Goal: Task Accomplishment & Management: Manage account settings

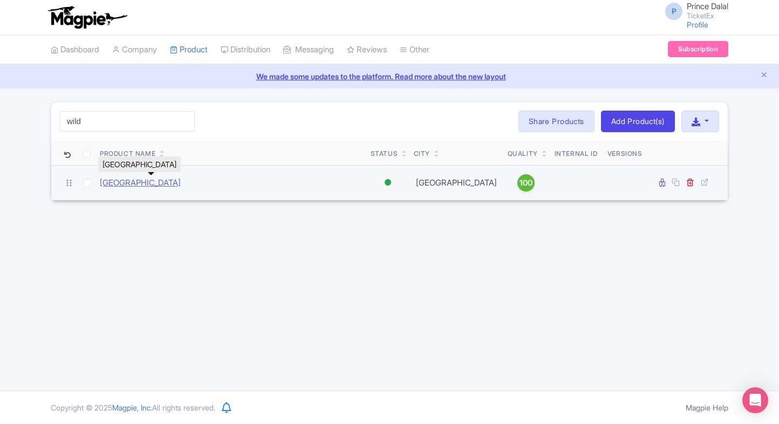
type input "wild"
click at [134, 182] on link "[GEOGRAPHIC_DATA]" at bounding box center [140, 183] width 81 height 12
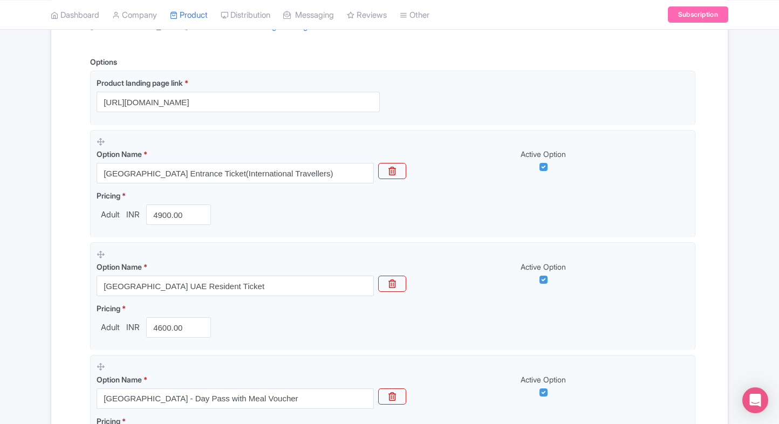
scroll to position [189, 0]
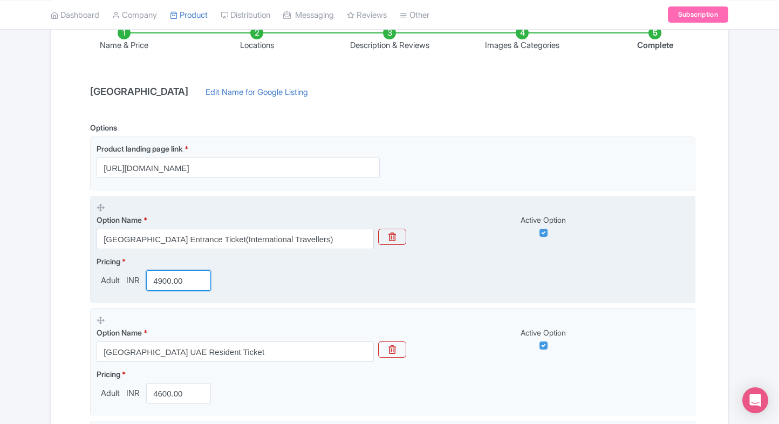
click at [155, 276] on input "4900.00" at bounding box center [178, 280] width 65 height 20
type input "3900.00"
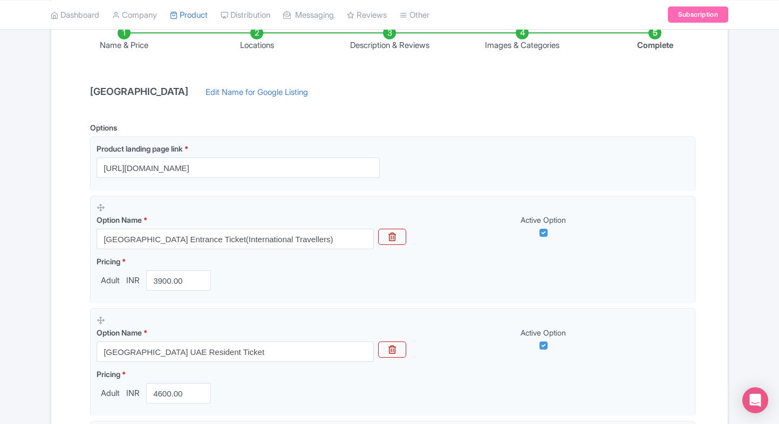
click at [51, 327] on div "Name & Price Locations Description & Reviews Images & Categories Complete Wild …" at bounding box center [389, 315] width 676 height 620
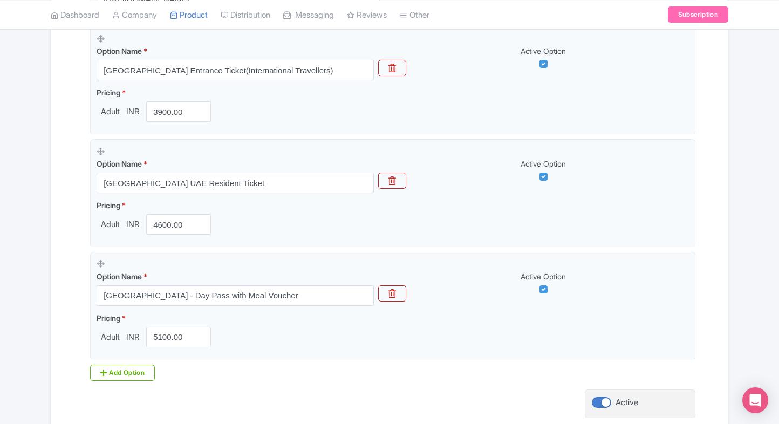
scroll to position [360, 0]
click at [57, 277] on div "Name & Price Locations Description & Reviews Images & Categories Complete Wild …" at bounding box center [389, 144] width 676 height 620
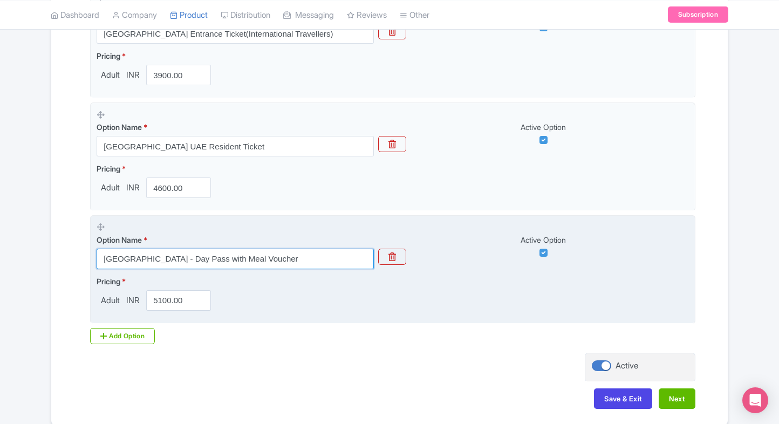
click at [234, 256] on input "Wild Wadi Waterpark - Day Pass with Meal Voucher" at bounding box center [235, 259] width 277 height 20
paste input "Combo - Wild Wadi Waterpark + Jumeirah Beach"
type input "Combo - Wild Wadi Waterpark + Jumeirah Beach"
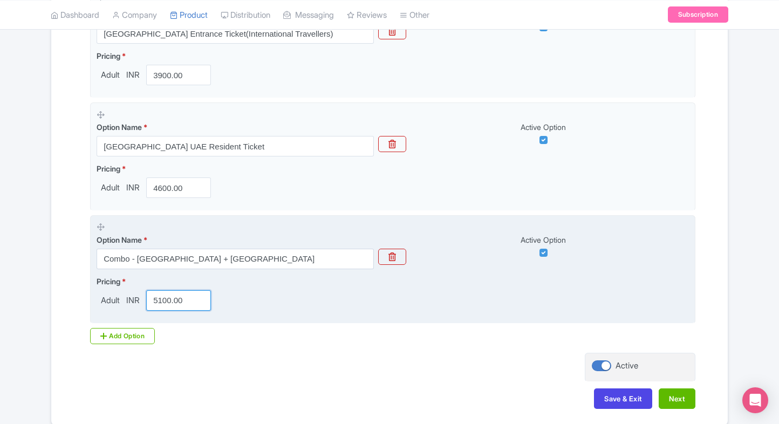
click at [180, 292] on input "5100.00" at bounding box center [178, 300] width 65 height 20
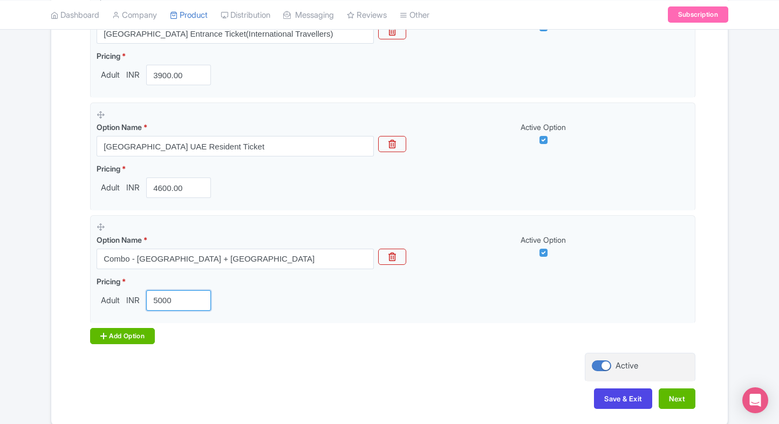
type input "5000"
click at [106, 335] on icon at bounding box center [103, 336] width 6 height 9
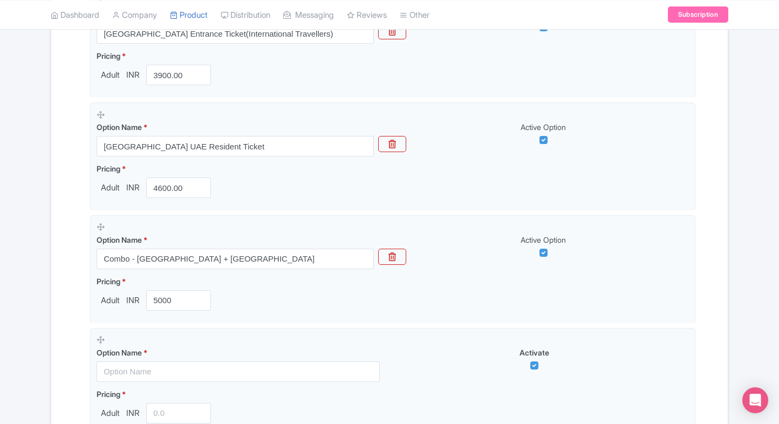
click at [58, 331] on div "Name & Price Locations Description & Reviews Images & Categories Complete Wild …" at bounding box center [389, 165] width 663 height 733
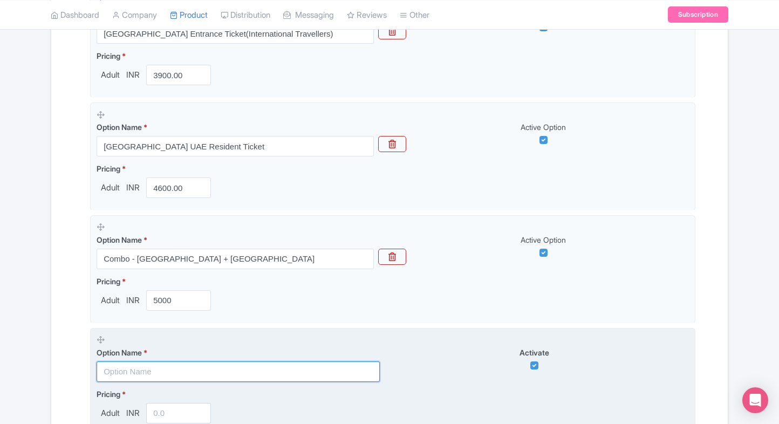
click at [145, 362] on input "text" at bounding box center [238, 371] width 283 height 20
paste input "Wild Wadi Waterpark - Day Pass with Meal Voucher"
type input "Wild Wadi Waterpark - Day Pass with Meal Voucher"
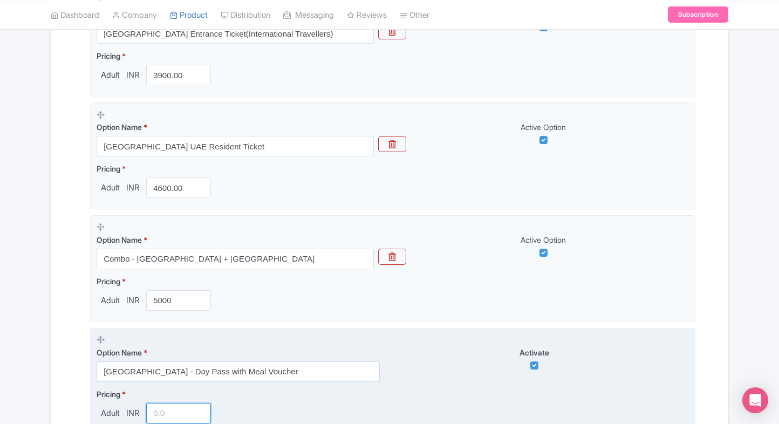
click at [161, 408] on input "number" at bounding box center [178, 413] width 65 height 20
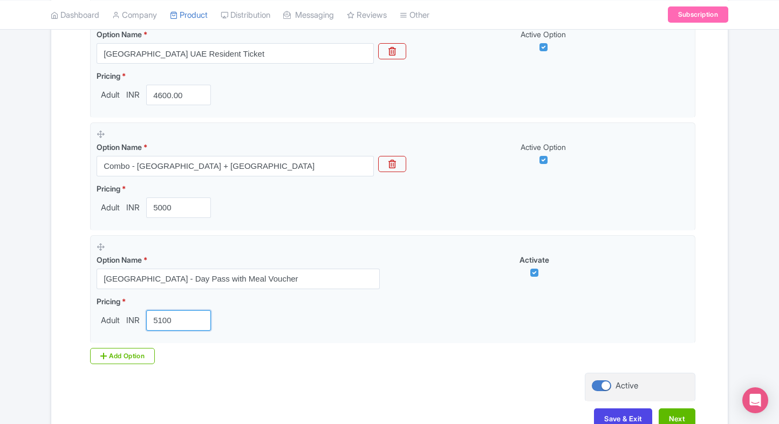
scroll to position [487, 0]
type input "5100"
click at [65, 338] on div "Name & Price Locations Description & Reviews Images & Categories Complete Wild …" at bounding box center [389, 73] width 663 height 733
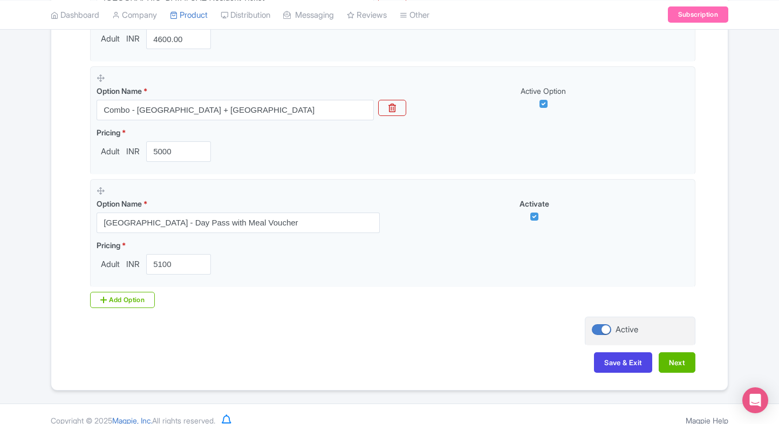
scroll to position [544, 0]
click at [127, 297] on div "Add Option" at bounding box center [122, 299] width 65 height 16
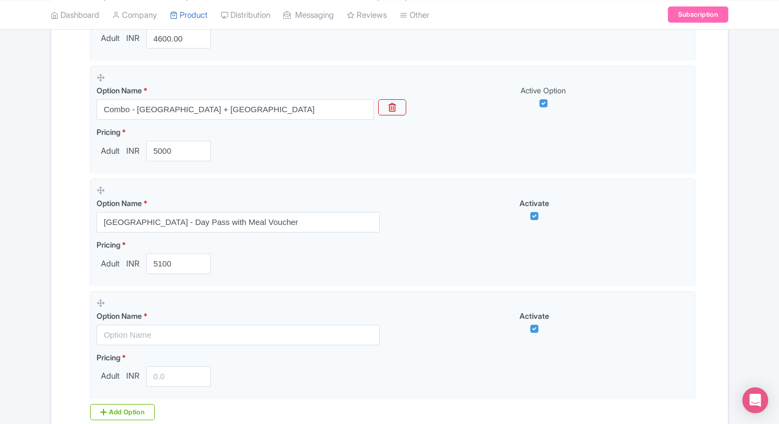
scroll to position [600, 0]
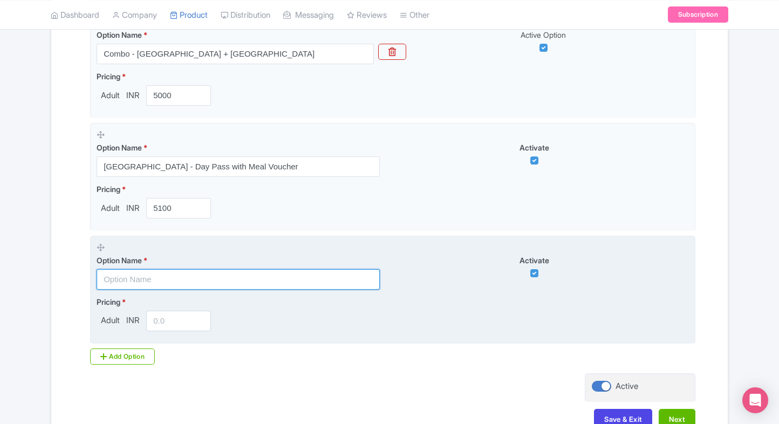
paste input "Combo - Wild Wadi Waterpark + Black Palace Beach"
click at [167, 271] on input "text" at bounding box center [238, 279] width 283 height 20
type input "Combo - Wild Wadi Waterpark + Black Palace Beach"
click at [160, 318] on input "number" at bounding box center [178, 321] width 65 height 20
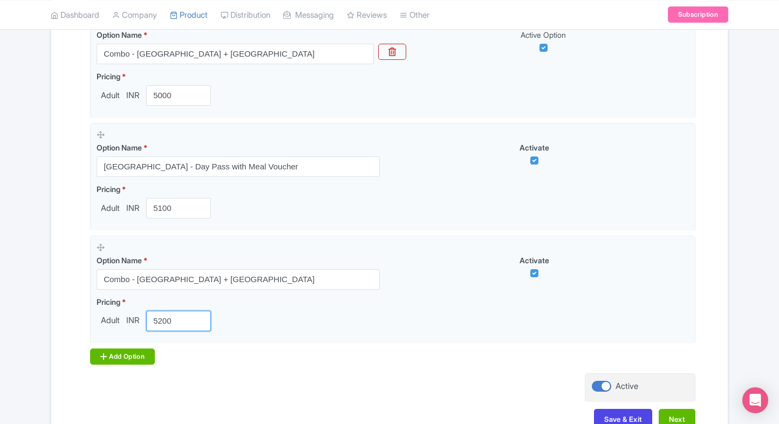
type input "5200"
click at [109, 359] on div "Add Option" at bounding box center [122, 356] width 65 height 16
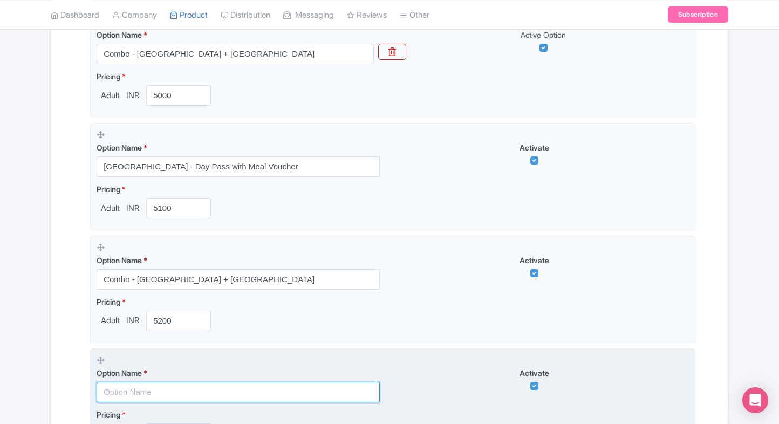
paste input "Combo - Wild Wadi Waterpark + Dubai Marina Walk"
click at [160, 387] on input "Combo - Wild Wadi Waterpark + Dubai Marina Walk" at bounding box center [238, 392] width 283 height 20
type input "Combo - Wild Wadi Waterpark + Dubai Marina Walk"
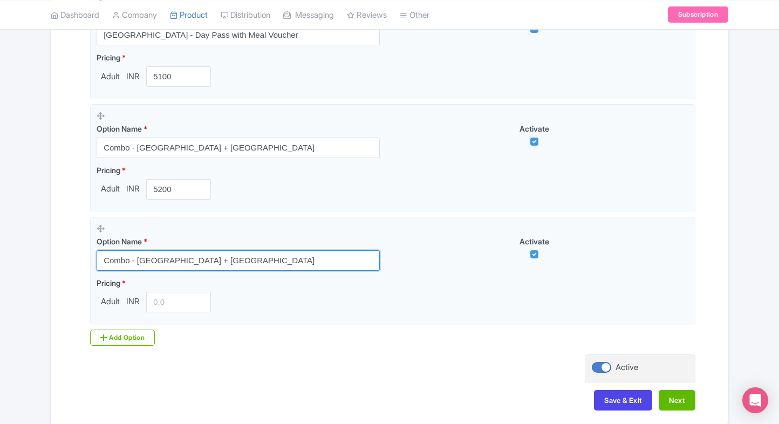
scroll to position [732, 0]
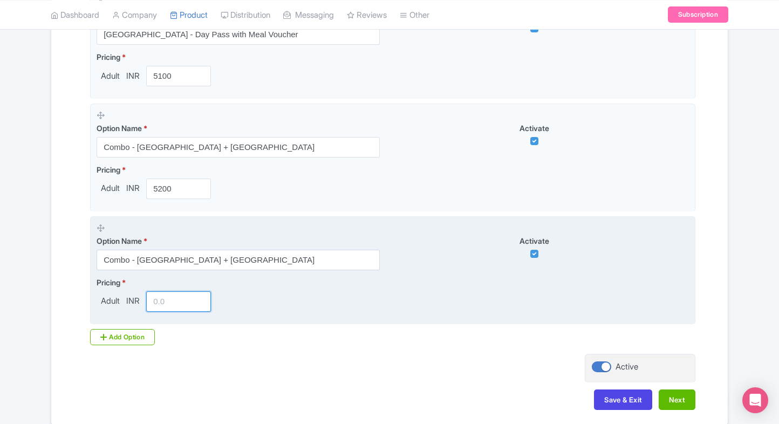
click at [162, 301] on input "number" at bounding box center [178, 301] width 65 height 20
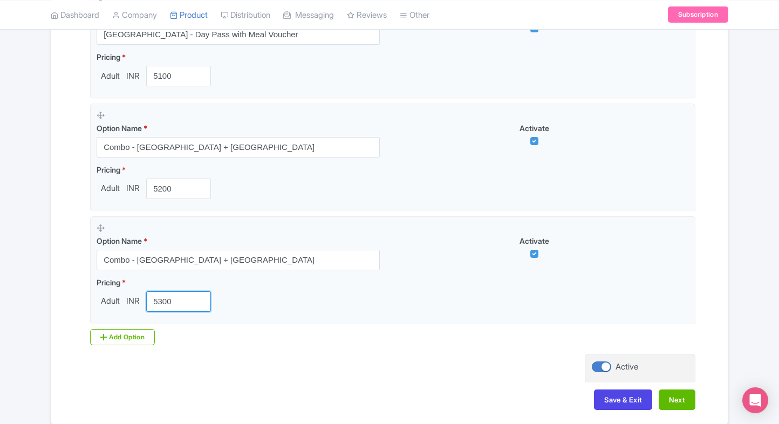
type input "5300"
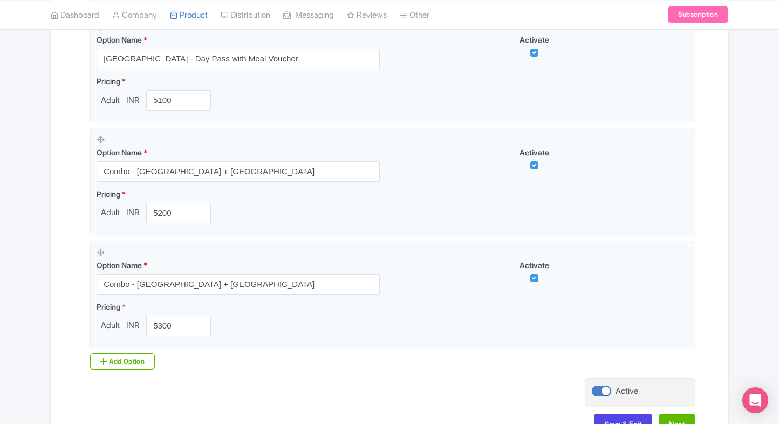
scroll to position [779, 0]
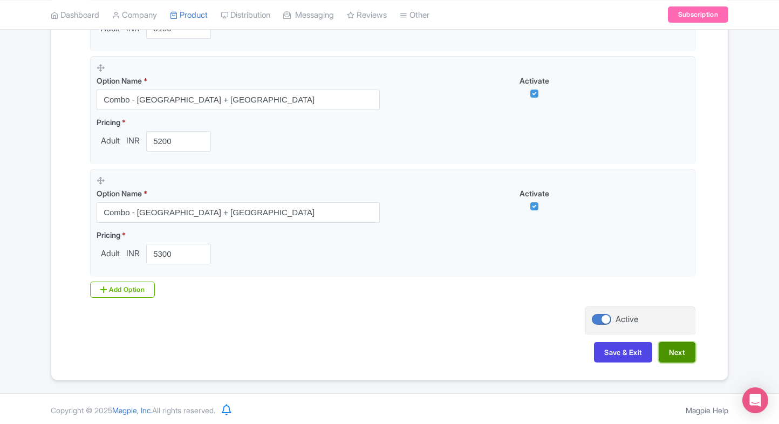
click at [677, 353] on button "Next" at bounding box center [676, 352] width 37 height 20
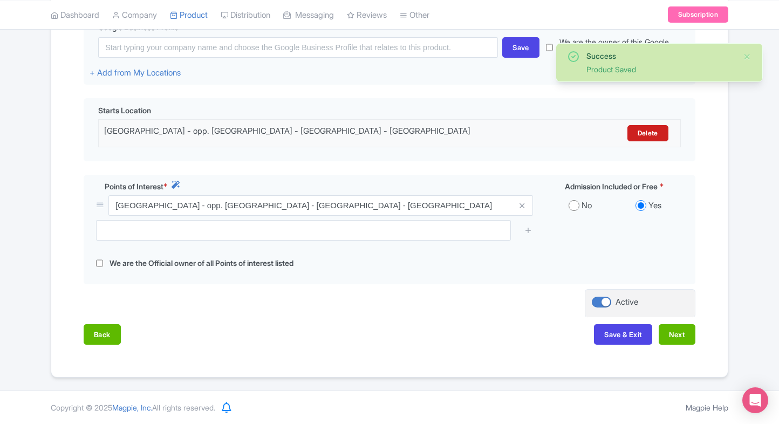
scroll to position [278, 0]
click at [679, 329] on button "Next" at bounding box center [676, 335] width 37 height 20
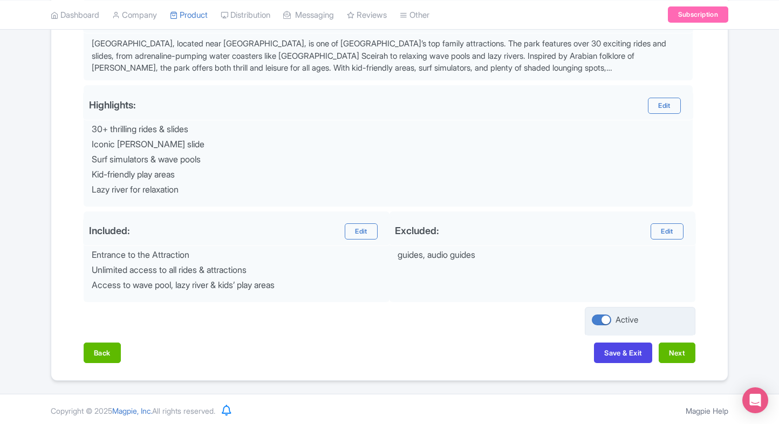
scroll to position [384, 0]
click at [679, 348] on button "Next" at bounding box center [676, 353] width 37 height 20
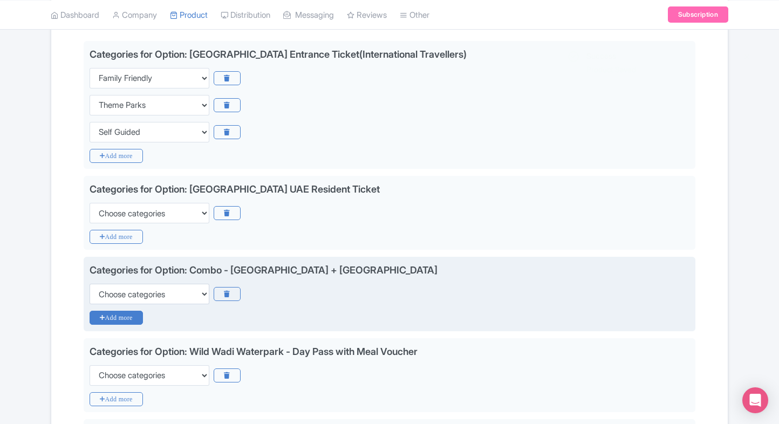
scroll to position [228, 0]
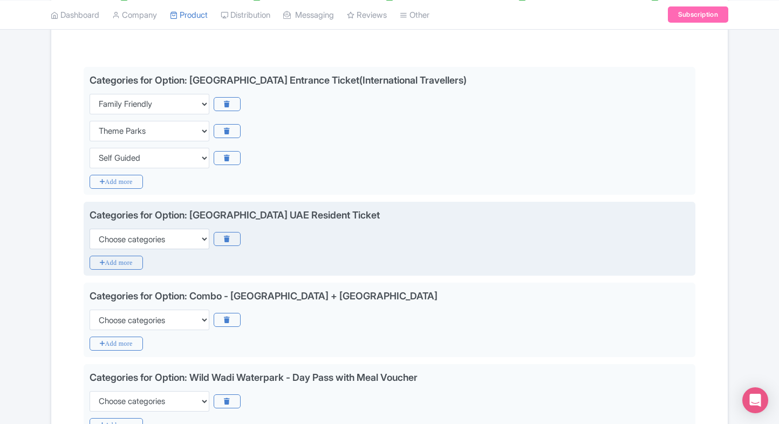
click at [123, 250] on div "Categories for Option: Wild Wadi Waterpark UAE Resident Ticket Choose categorie…" at bounding box center [389, 239] width 611 height 74
click at [127, 249] on div "Categories for Option: Wild Wadi Waterpark UAE Resident Ticket Choose categorie…" at bounding box center [389, 239] width 611 height 74
click at [147, 237] on select "Choose categories Adults Only Animals Audio Guide Beaches Bike Tours Boat Tours…" at bounding box center [150, 239] width 120 height 20
select select "family-friendly"
click at [90, 229] on select "Choose categories Adults Only Animals Audio Guide Beaches Bike Tours Boat Tours…" at bounding box center [150, 239] width 120 height 20
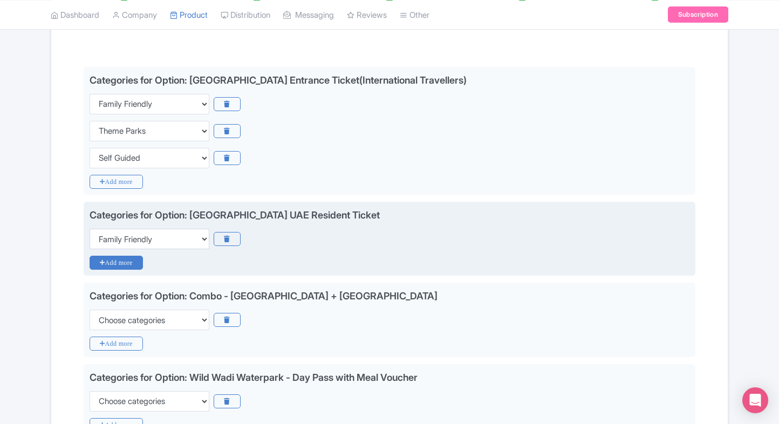
click at [115, 265] on icon "Add more" at bounding box center [116, 263] width 53 height 14
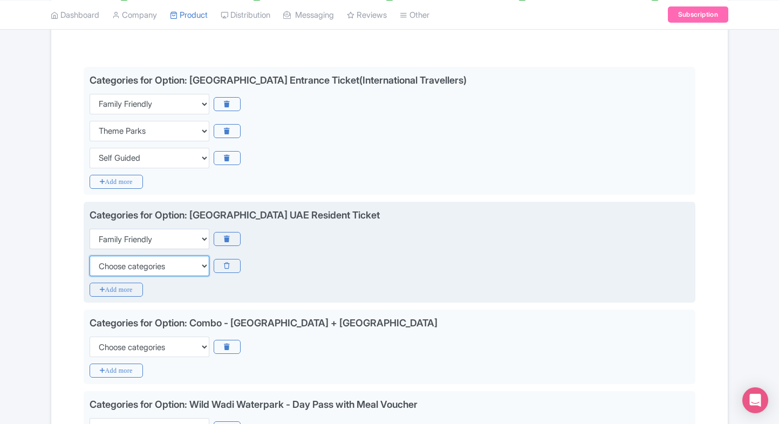
click at [115, 265] on select "Choose categories Adults Only Animals Audio Guide Beaches Bike Tours Boat Tours…" at bounding box center [150, 266] width 120 height 20
select select "theme-parks"
click at [90, 256] on select "Choose categories Adults Only Animals Audio Guide Beaches Bike Tours Boat Tours…" at bounding box center [150, 266] width 120 height 20
click at [106, 291] on icon "Add more" at bounding box center [116, 290] width 53 height 14
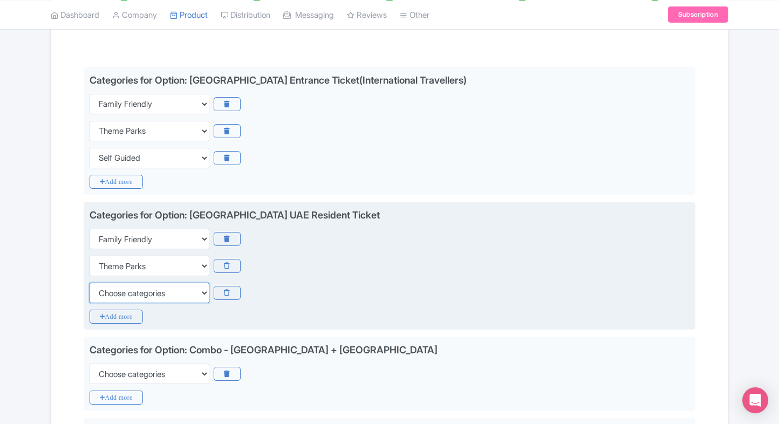
click at [106, 291] on select "Choose categories Adults Only Animals Audio Guide Beaches Bike Tours Boat Tours…" at bounding box center [150, 293] width 120 height 20
select select "self-guided"
click at [90, 283] on select "Choose categories Adults Only Animals Audio Guide Beaches Bike Tours Boat Tours…" at bounding box center [150, 293] width 120 height 20
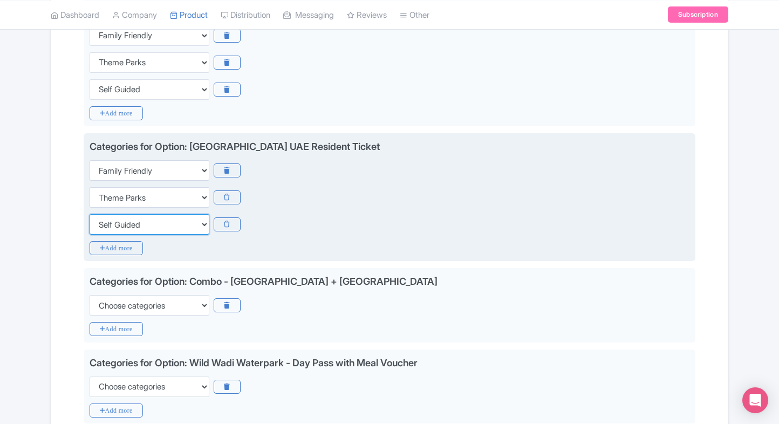
scroll to position [304, 0]
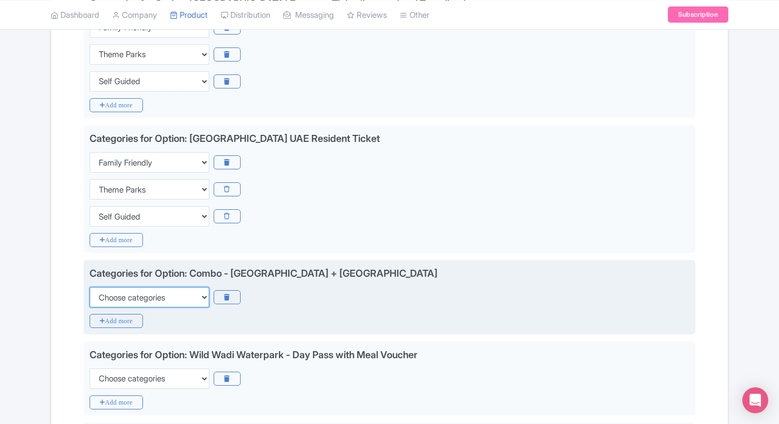
click at [126, 293] on select "Choose categories Adults Only Animals Audio Guide Beaches Bike Tours Boat Tours…" at bounding box center [150, 297] width 120 height 20
select select "family-friendly"
click at [90, 287] on select "Choose categories Adults Only Animals Audio Guide Beaches Bike Tours Boat Tours…" at bounding box center [150, 297] width 120 height 20
click at [121, 314] on icon "Add more" at bounding box center [116, 321] width 53 height 14
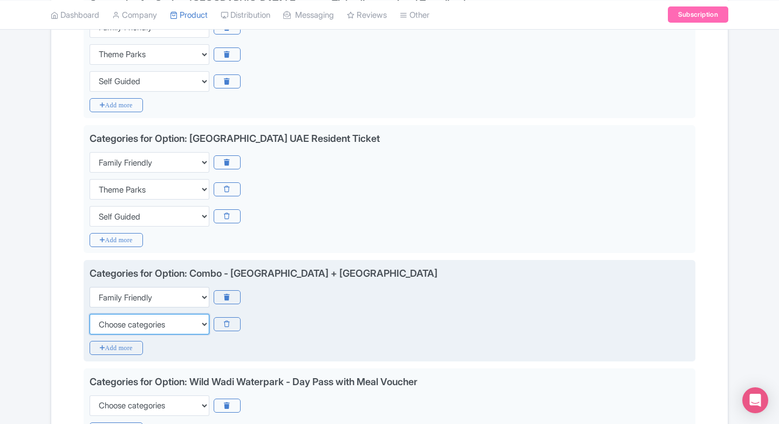
click at [121, 314] on select "Choose categories Adults Only Animals Audio Guide Beaches Bike Tours Boat Tours…" at bounding box center [150, 324] width 120 height 20
select select "self-guided"
click at [90, 314] on select "Choose categories Adults Only Animals Audio Guide Beaches Bike Tours Boat Tours…" at bounding box center [150, 324] width 120 height 20
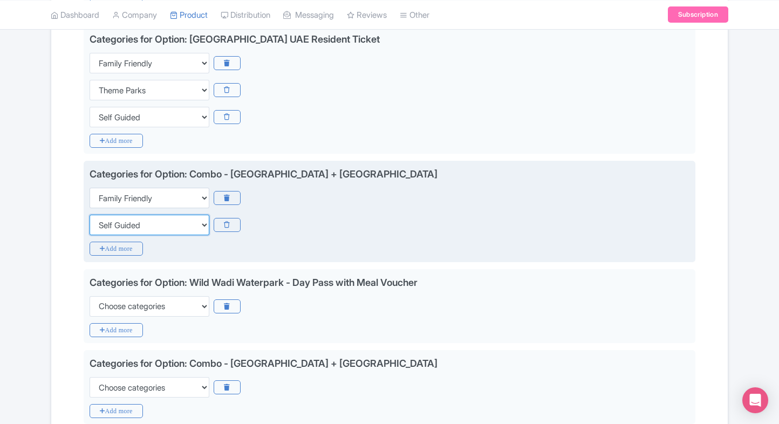
scroll to position [405, 0]
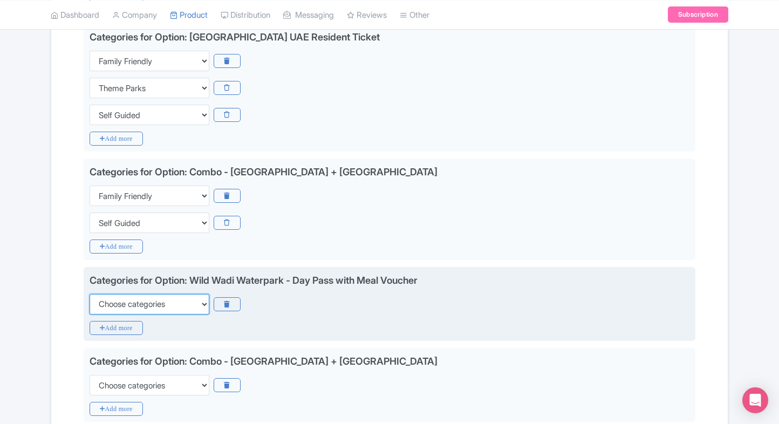
click at [147, 296] on select "Choose categories Adults Only Animals Audio Guide Beaches Bike Tours Boat Tours…" at bounding box center [150, 304] width 120 height 20
select select "family-friendly"
click at [90, 294] on select "Choose categories Adults Only Animals Audio Guide Beaches Bike Tours Boat Tours…" at bounding box center [150, 304] width 120 height 20
click at [116, 324] on icon "Add more" at bounding box center [116, 328] width 53 height 14
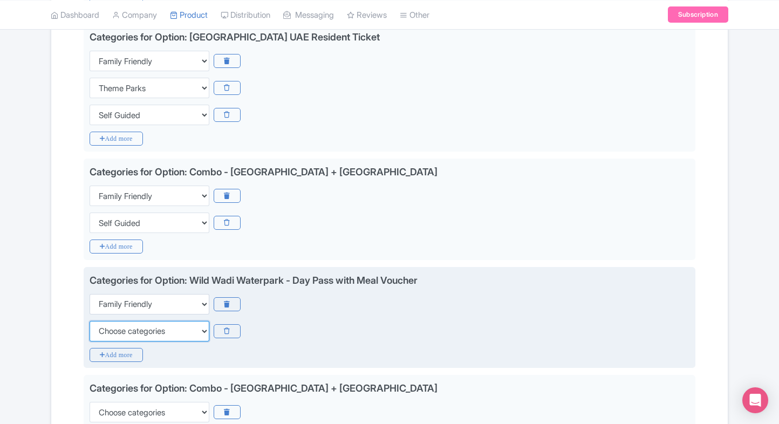
click at [116, 324] on select "Choose categories Adults Only Animals Audio Guide Beaches Bike Tours Boat Tours…" at bounding box center [150, 331] width 120 height 20
select select "food"
click at [90, 321] on select "Choose categories Adults Only Animals Audio Guide Beaches Bike Tours Boat Tours…" at bounding box center [150, 331] width 120 height 20
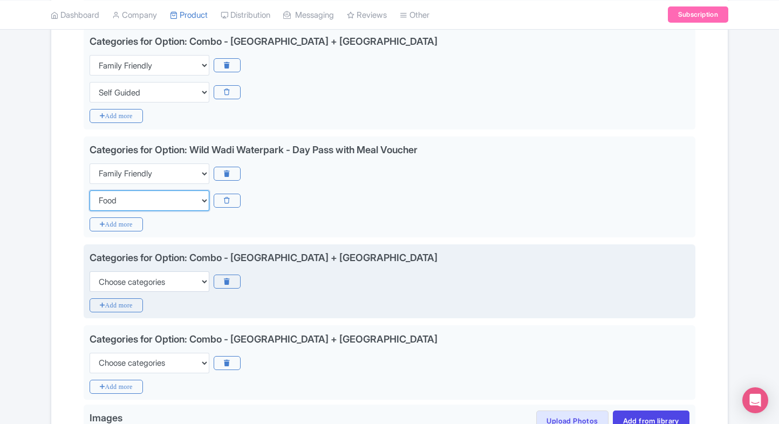
scroll to position [540, 0]
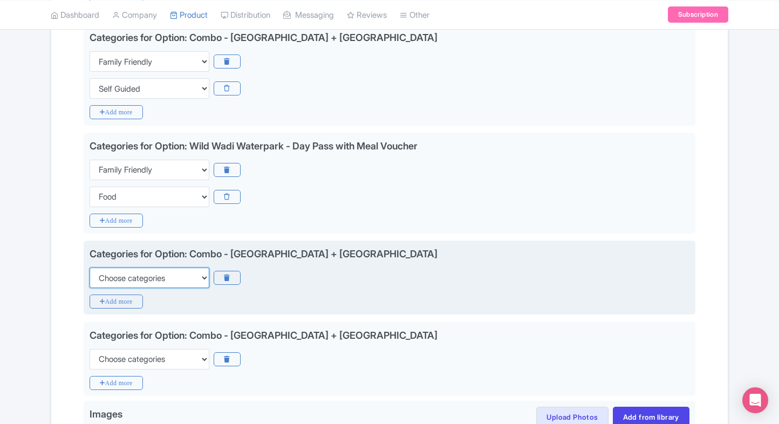
click at [149, 279] on select "Choose categories Adults Only Animals Audio Guide Beaches Bike Tours Boat Tours…" at bounding box center [150, 277] width 120 height 20
select select "family-friendly"
click at [90, 267] on select "Choose categories Adults Only Animals Audio Guide Beaches Bike Tours Boat Tours…" at bounding box center [150, 277] width 120 height 20
click at [118, 298] on icon "Add more" at bounding box center [116, 301] width 53 height 14
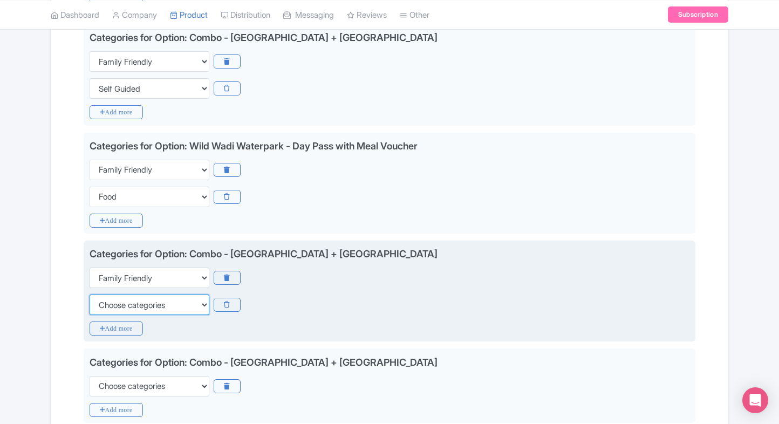
click at [118, 298] on select "Choose categories Adults Only Animals Audio Guide Beaches Bike Tours Boat Tours…" at bounding box center [150, 304] width 120 height 20
select select "self-guided"
click at [90, 294] on select "Choose categories Adults Only Animals Audio Guide Beaches Bike Tours Boat Tours…" at bounding box center [150, 304] width 120 height 20
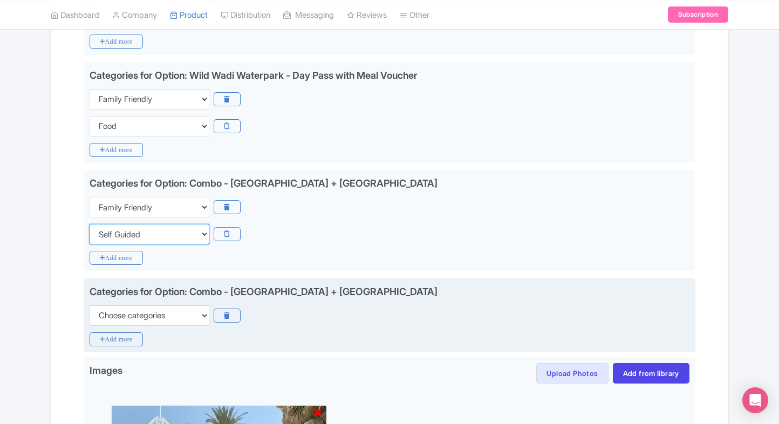
scroll to position [614, 0]
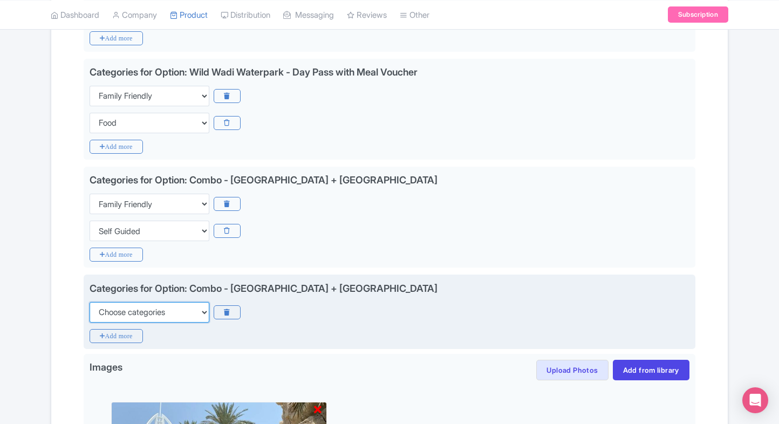
click at [128, 315] on select "Choose categories Adults Only Animals Audio Guide Beaches Bike Tours Boat Tours…" at bounding box center [150, 312] width 120 height 20
select select "family-friendly"
click at [90, 302] on select "Choose categories Adults Only Animals Audio Guide Beaches Bike Tours Boat Tours…" at bounding box center [150, 312] width 120 height 20
click at [113, 332] on icon "Add more" at bounding box center [116, 336] width 53 height 14
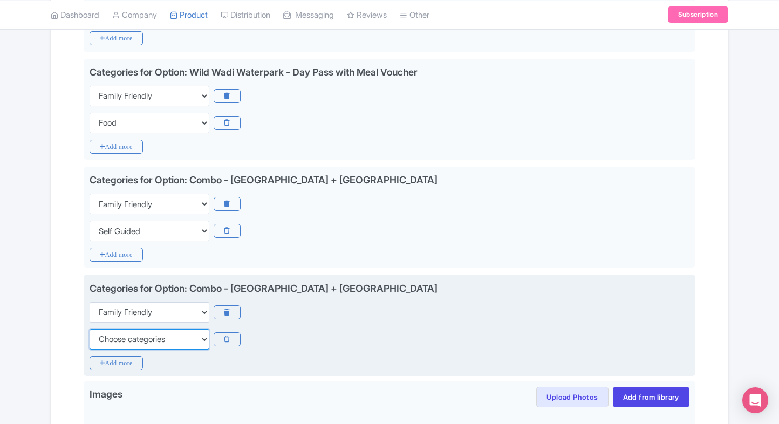
click at [113, 332] on select "Choose categories Adults Only Animals Audio Guide Beaches Bike Tours Boat Tours…" at bounding box center [150, 339] width 120 height 20
select select "self-guided"
click at [90, 329] on select "Choose categories Adults Only Animals Audio Guide Beaches Bike Tours Boat Tours…" at bounding box center [150, 339] width 120 height 20
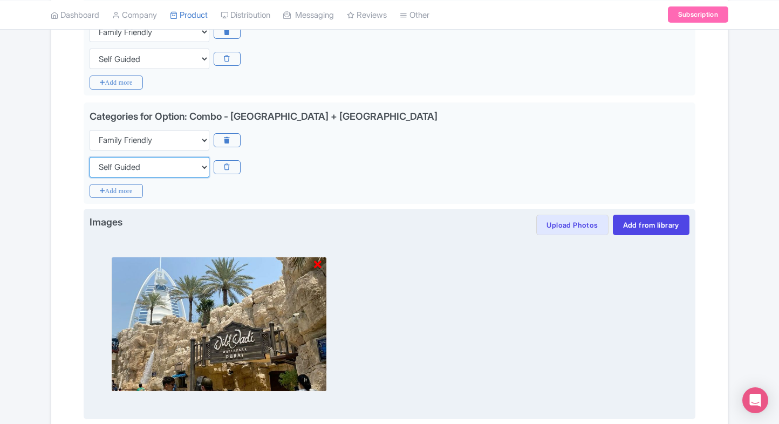
scroll to position [902, 0]
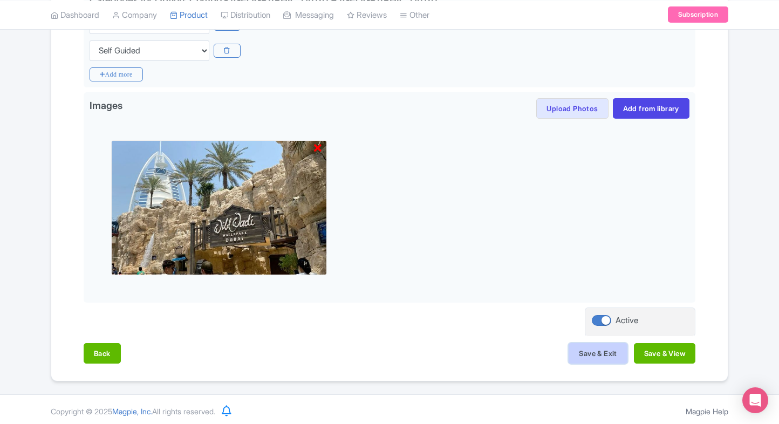
click at [585, 347] on button "Save & Exit" at bounding box center [597, 353] width 58 height 20
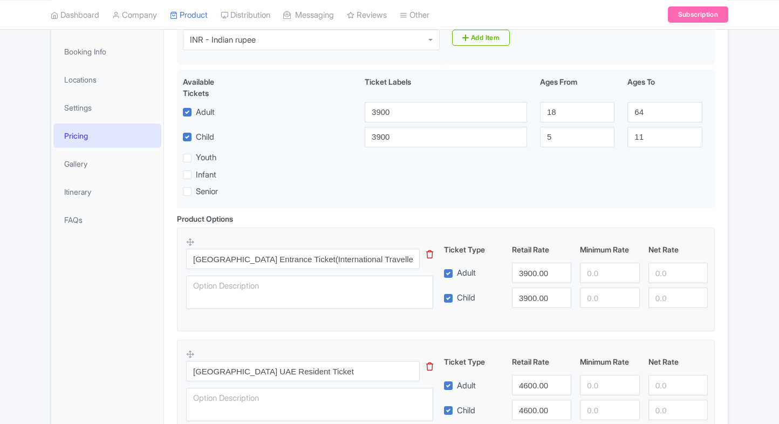
scroll to position [183, 0]
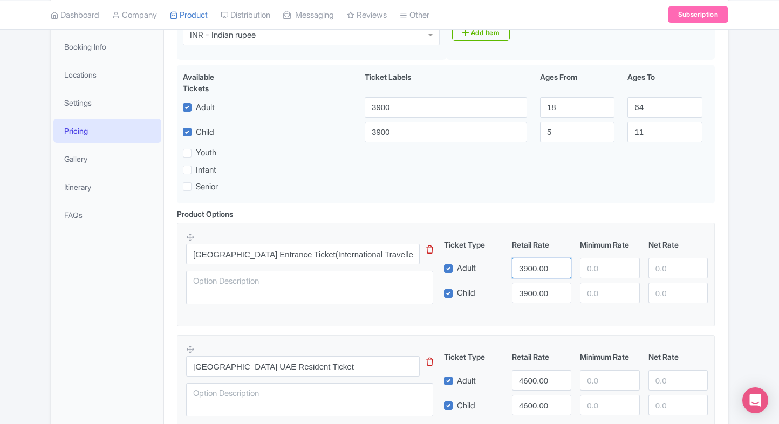
click at [523, 274] on input "3900.00" at bounding box center [541, 268] width 59 height 20
paste input "3900.00"
click at [594, 263] on input "3900.00" at bounding box center [609, 268] width 59 height 20
type input "3900.00"
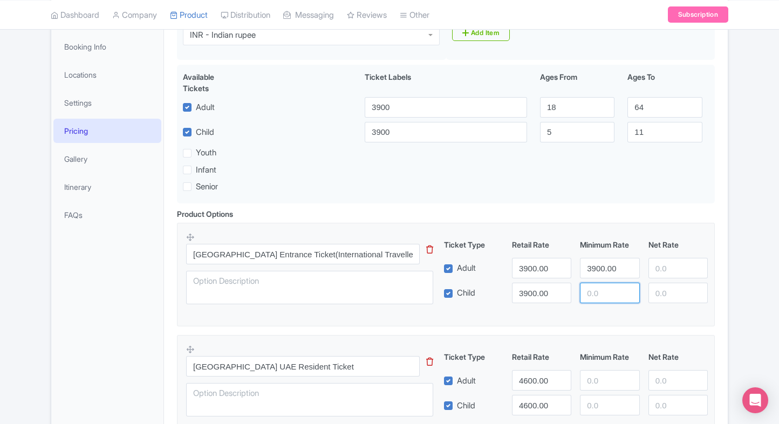
paste input "3900.00"
click at [597, 284] on input "3900.00" at bounding box center [609, 293] width 59 height 20
type input "3900.00"
paste input "3900.00"
click at [660, 266] on input "3900.00" at bounding box center [677, 268] width 59 height 20
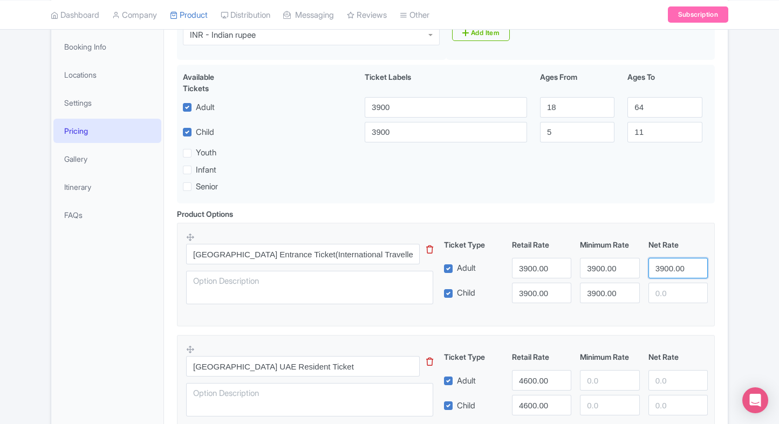
type input "3900.00"
paste input "3900.00"
click at [665, 294] on input "3900.00" at bounding box center [677, 293] width 59 height 20
type input "3900.00"
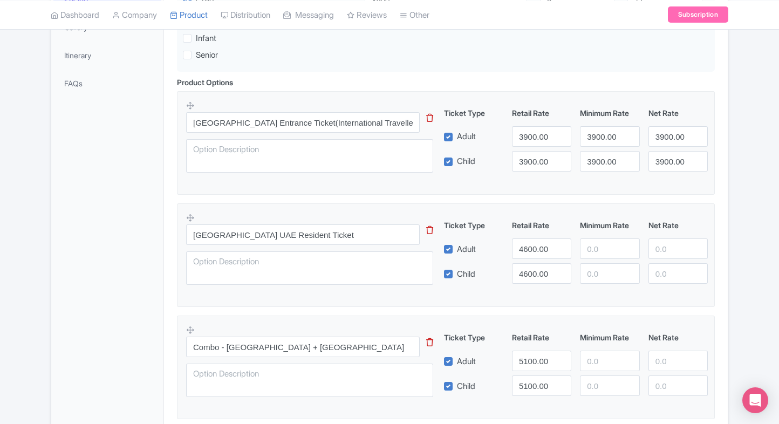
scroll to position [322, 0]
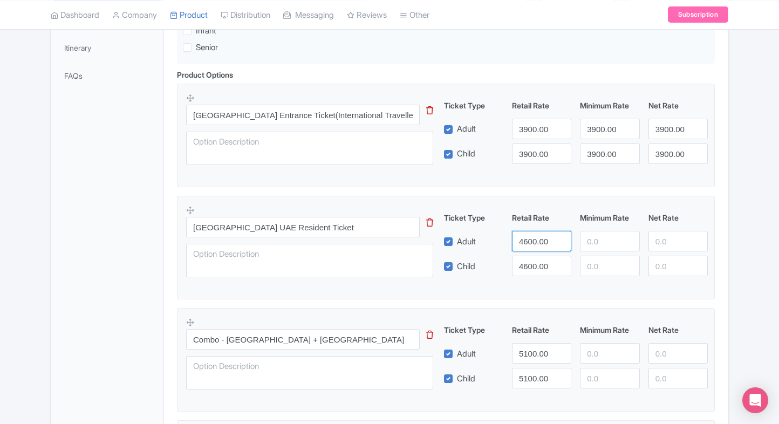
click at [524, 238] on input "4600.00" at bounding box center [541, 241] width 59 height 20
paste input "4600.00"
click at [585, 245] on input "number" at bounding box center [609, 241] width 59 height 20
type input "4600.00"
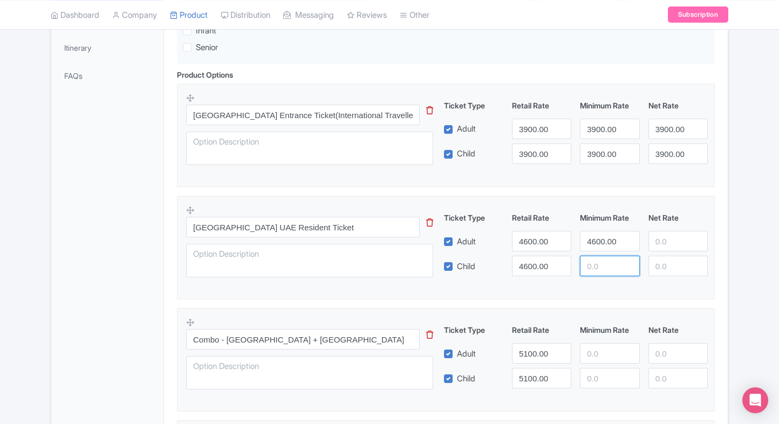
paste input "4600.00"
click at [595, 270] on input "4600.00" at bounding box center [609, 266] width 59 height 20
type input "4600.00"
paste input "4600.00"
click at [662, 245] on input "4600.00" at bounding box center [677, 241] width 59 height 20
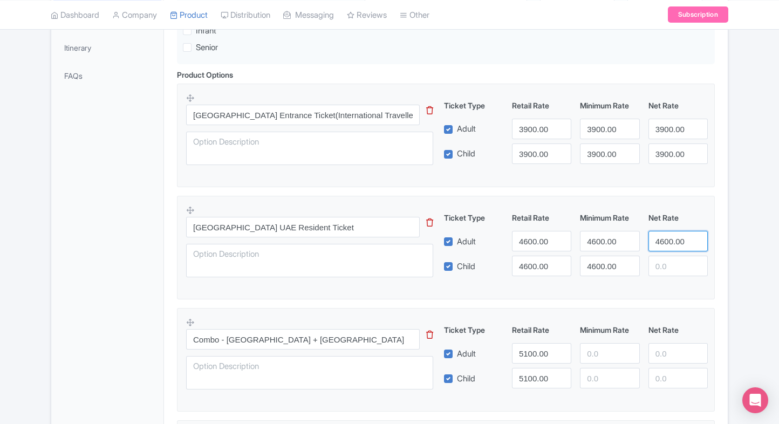
type input "4600.00"
paste input "4600.00"
click at [663, 263] on input "4600.00" at bounding box center [677, 266] width 59 height 20
type input "4600.00"
click at [716, 251] on div "Product Options i Wild Wadi Waterpark Entrance Ticket(International Travellers)…" at bounding box center [445, 421] width 551 height 704
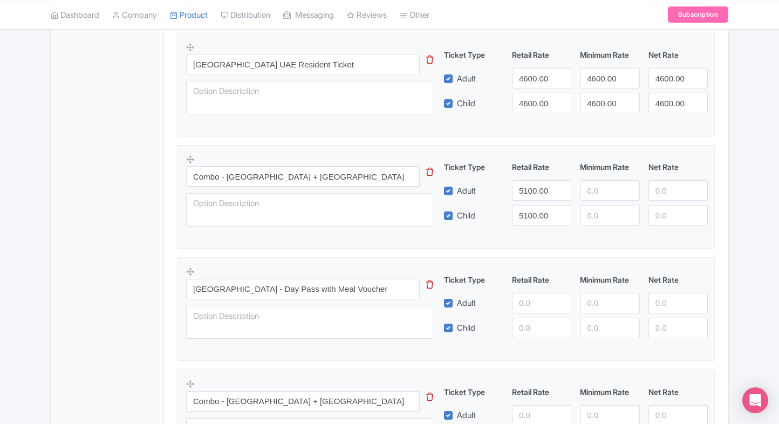
scroll to position [485, 0]
click at [528, 188] on input "5100.00" at bounding box center [541, 190] width 59 height 20
type input "5000"
click at [528, 207] on input "5100.00" at bounding box center [541, 215] width 59 height 20
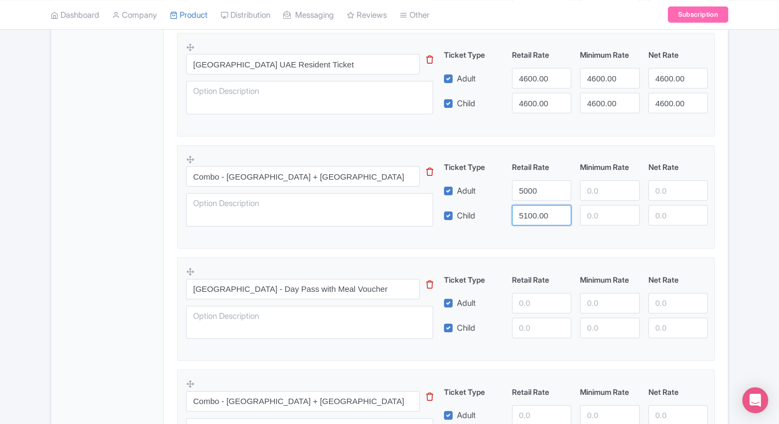
paste input "0"
click at [528, 207] on input "5000" at bounding box center [541, 215] width 59 height 20
type input "5000"
paste input "5000"
click at [589, 187] on input "5000" at bounding box center [609, 190] width 59 height 20
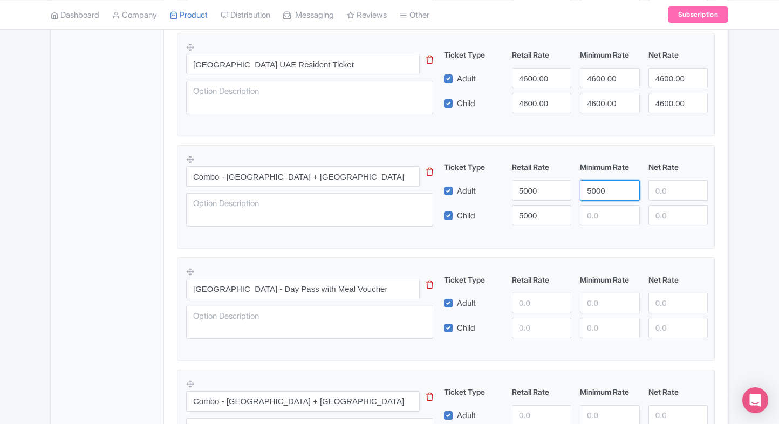
type input "5000"
paste input "5000"
click at [592, 210] on input "5000" at bounding box center [609, 215] width 59 height 20
type input "5000"
paste input "5000"
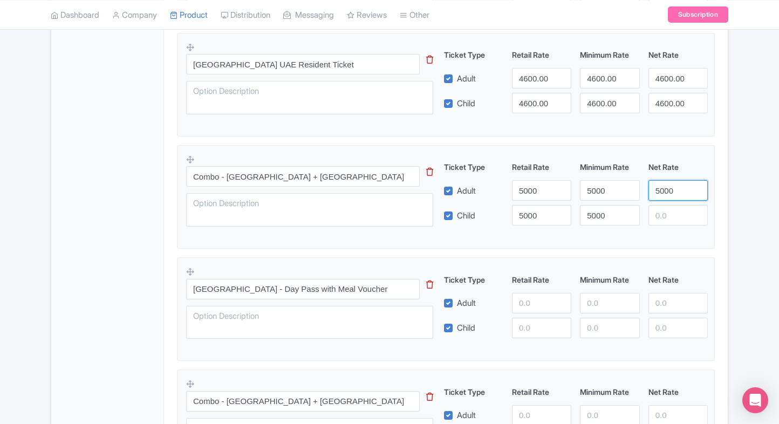
click at [651, 193] on input "5000" at bounding box center [677, 190] width 59 height 20
type input "5000"
paste input "5000"
click at [660, 209] on input "5000" at bounding box center [677, 215] width 59 height 20
type input "5000"
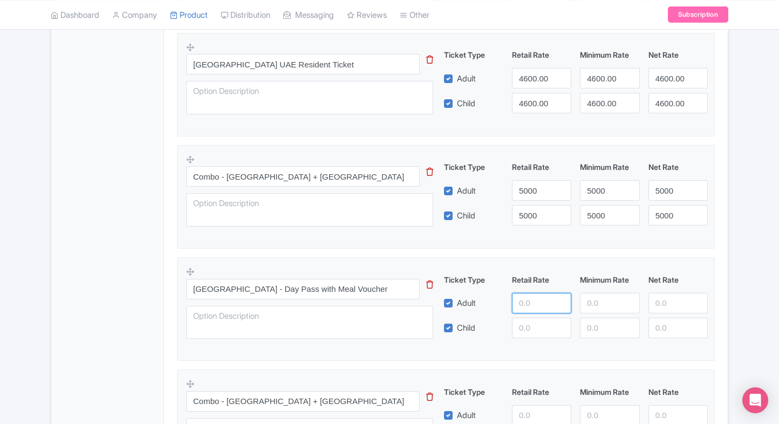
click at [523, 293] on input "number" at bounding box center [541, 303] width 59 height 20
type input "5100"
paste input "5100"
click at [529, 331] on input "5100" at bounding box center [541, 328] width 59 height 20
type input "5100"
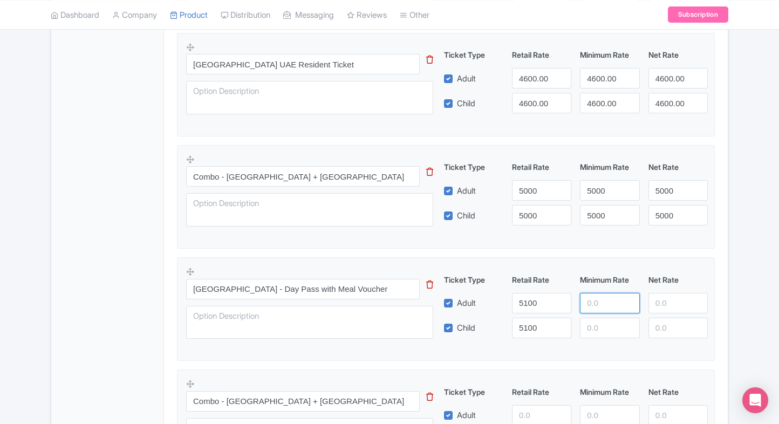
paste input "5100"
click at [603, 299] on input "5100" at bounding box center [609, 303] width 59 height 20
type input "5100"
paste input "5100"
click at [601, 320] on input "5100" at bounding box center [609, 328] width 59 height 20
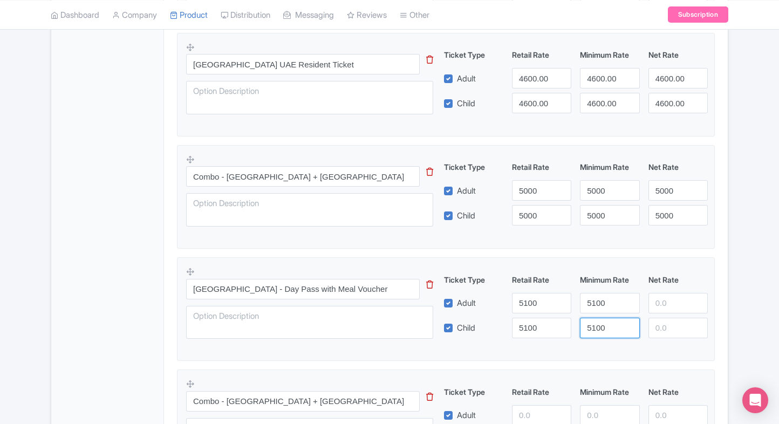
type input "5100"
paste input "5100"
click at [656, 304] on input "5100" at bounding box center [677, 303] width 59 height 20
type input "5100"
paste input "5100"
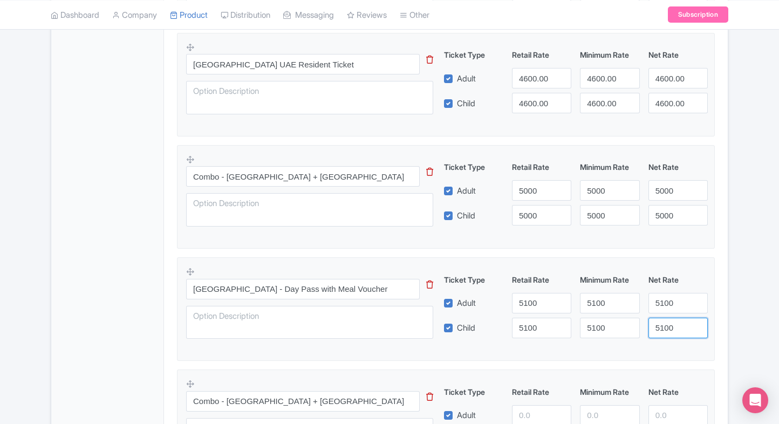
click at [662, 325] on input "5100" at bounding box center [677, 328] width 59 height 20
type input "5100"
click at [718, 299] on div "Product Options i Wild Wadi Waterpark Entrance Ticket(International Travellers)…" at bounding box center [445, 258] width 551 height 704
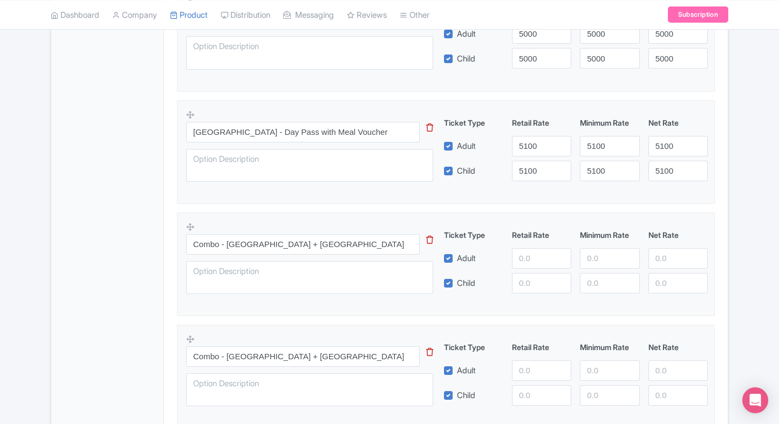
scroll to position [646, 0]
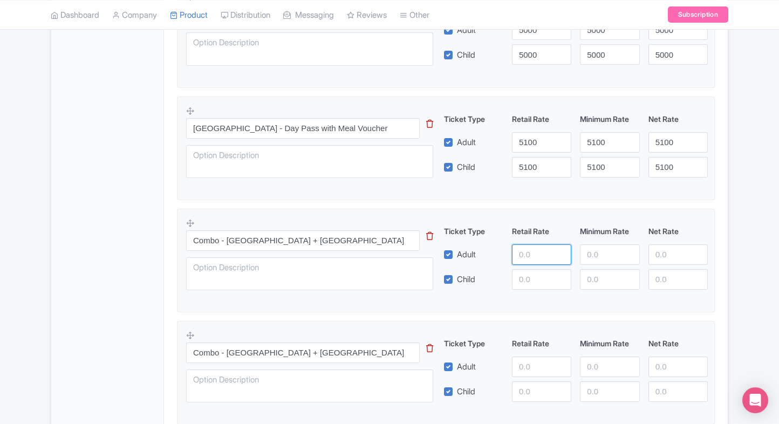
click at [518, 249] on input "number" at bounding box center [541, 254] width 59 height 20
type input "5200"
paste input "5200"
click at [546, 281] on input "number" at bounding box center [541, 279] width 59 height 20
type input "5200"
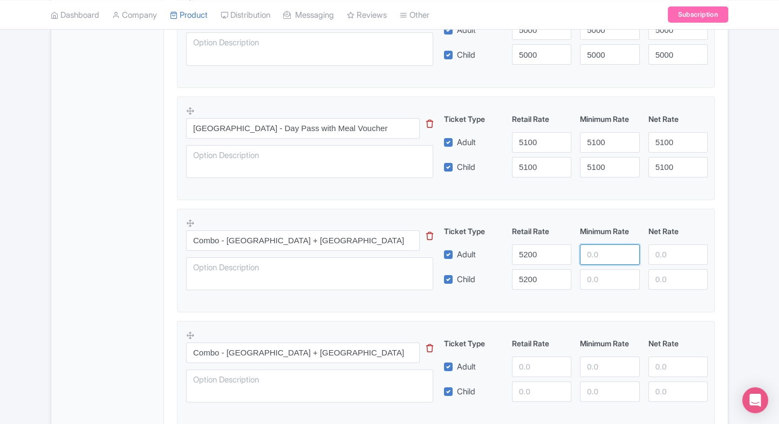
paste input "5200"
click at [612, 253] on input "5200" at bounding box center [609, 254] width 59 height 20
type input "5200"
paste input "5200"
click at [605, 281] on input "5200" at bounding box center [609, 279] width 59 height 20
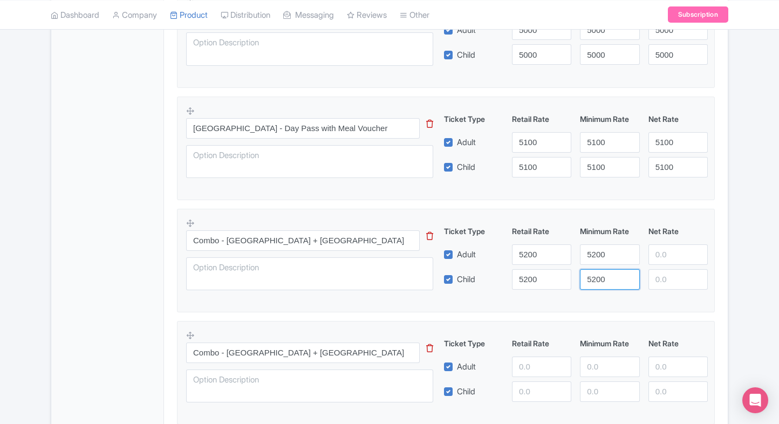
type input "5200"
paste input "5200"
click at [670, 257] on input "5200" at bounding box center [677, 254] width 59 height 20
type input "5200"
paste input "5200"
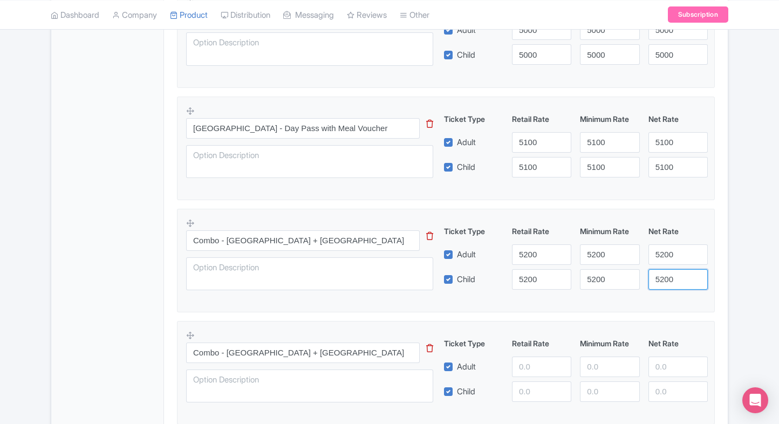
click at [665, 280] on input "5200" at bounding box center [677, 279] width 59 height 20
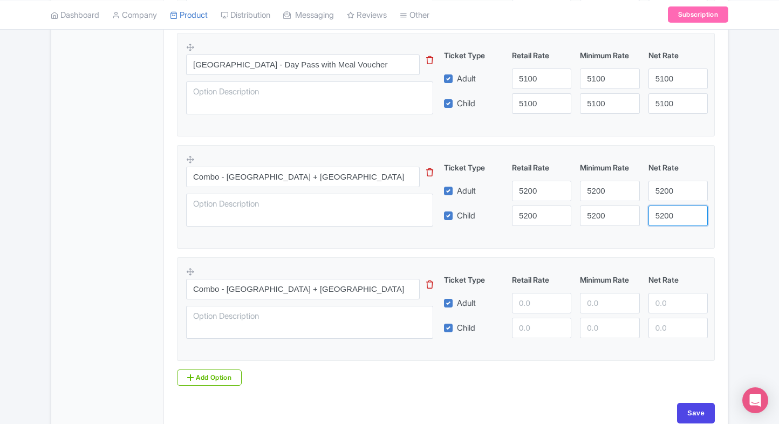
scroll to position [710, 0]
type input "5200"
click at [705, 251] on div "Wild Wadi Waterpark Entrance Ticket(International Travellers) This tip has not …" at bounding box center [446, 28] width 538 height 665
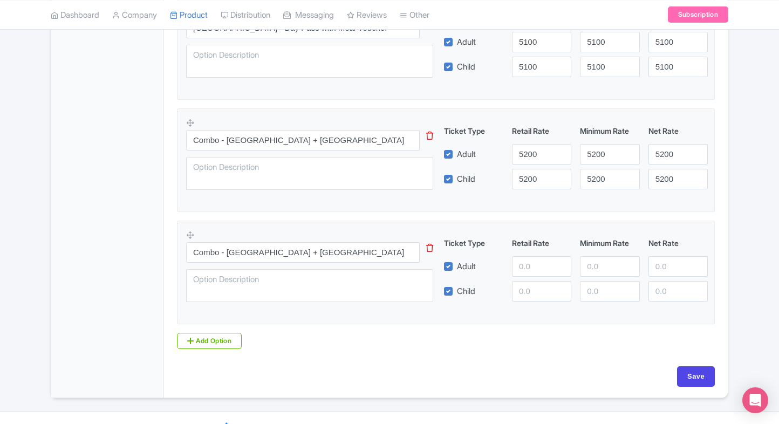
scroll to position [750, 0]
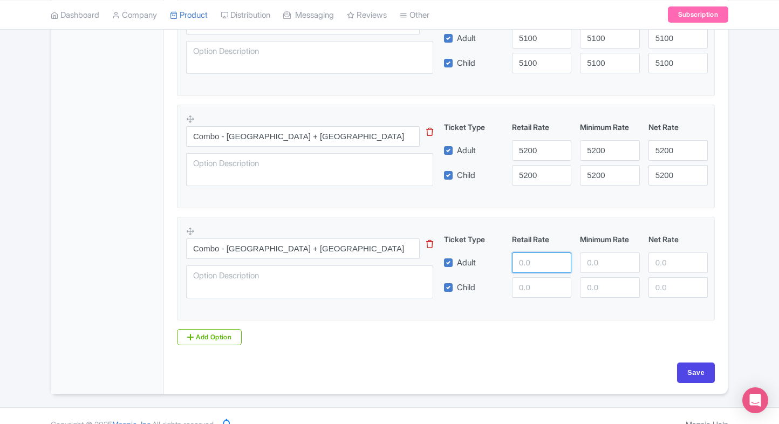
click at [525, 264] on input "number" at bounding box center [541, 262] width 59 height 20
type input "5300"
click at [524, 277] on input "number" at bounding box center [541, 287] width 59 height 20
paste input "5300"
type input "5300"
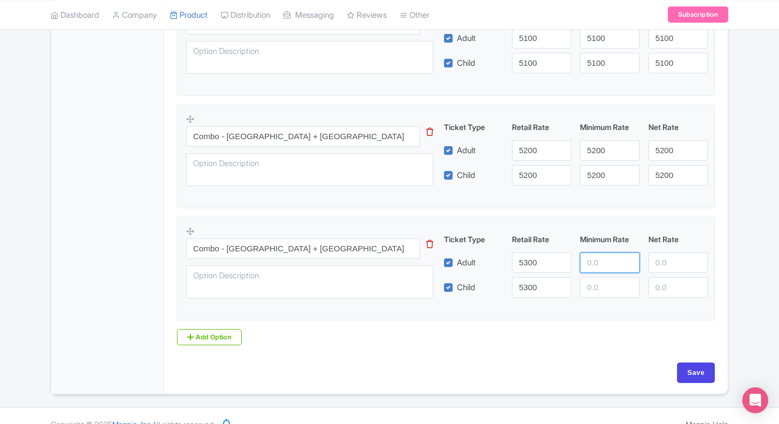
paste input "5300"
click at [587, 262] on input "number" at bounding box center [609, 262] width 59 height 20
type input "5300"
paste input "5300"
click at [591, 277] on input "5300" at bounding box center [609, 287] width 59 height 20
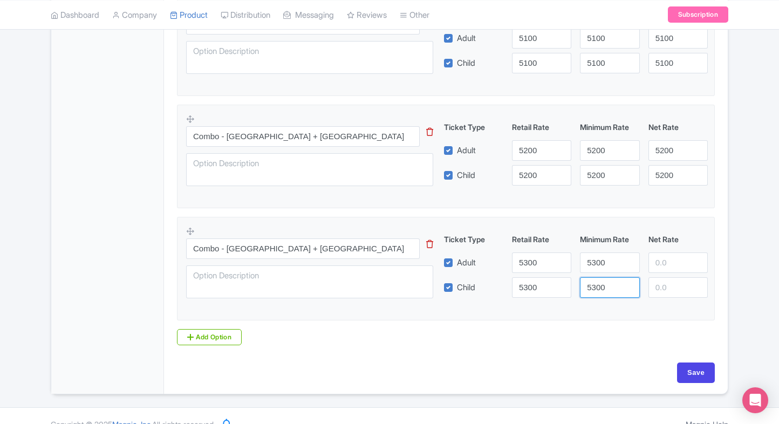
type input "5300"
paste input "5300"
click at [672, 256] on input "5300" at bounding box center [677, 262] width 59 height 20
type input "5300"
click at [670, 295] on input "number" at bounding box center [677, 287] width 59 height 20
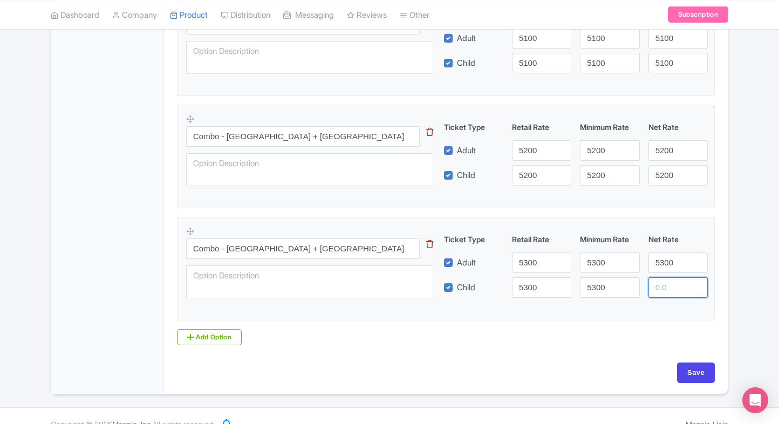
paste input "5300"
type input "5300"
click at [680, 363] on input "Save" at bounding box center [696, 372] width 38 height 20
type input "Saving..."
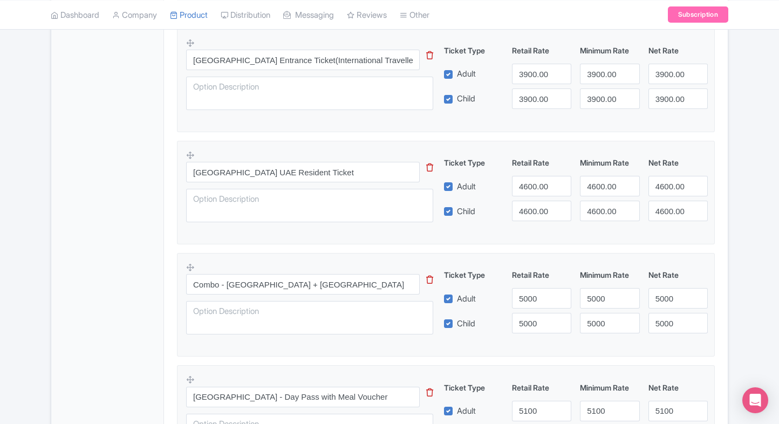
scroll to position [377, 0]
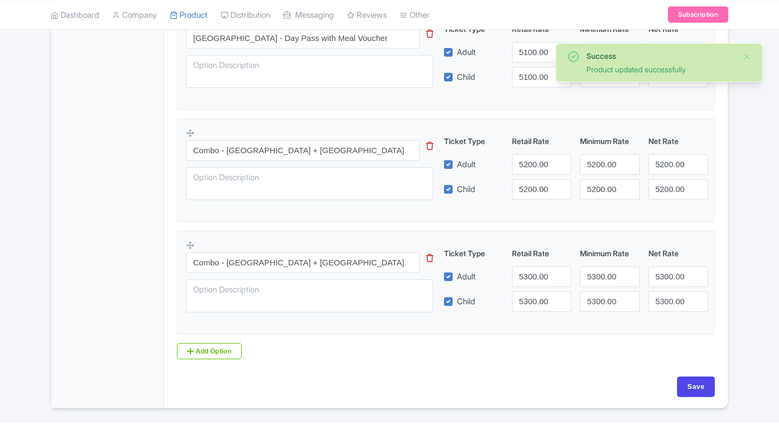
scroll to position [765, 0]
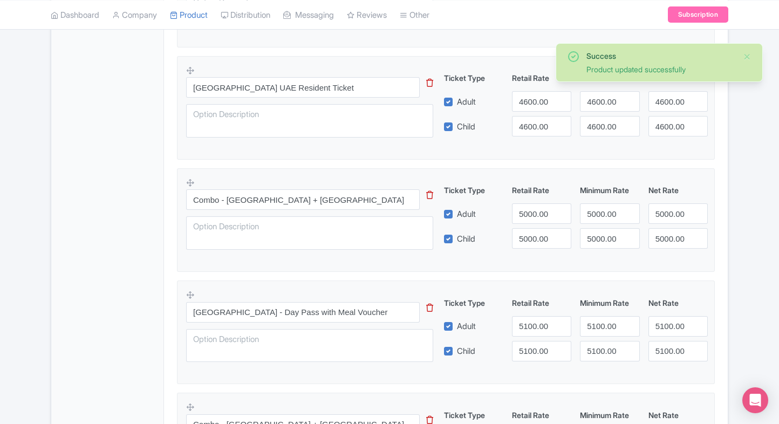
scroll to position [0, 0]
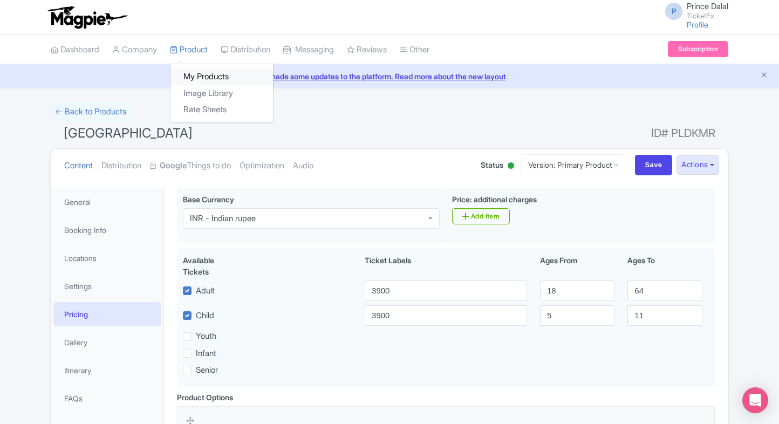
click at [194, 70] on link "My Products" at bounding box center [221, 76] width 102 height 17
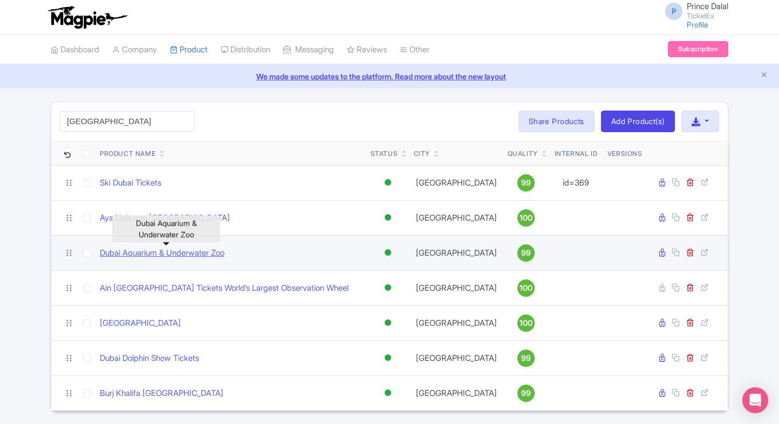
type input "[GEOGRAPHIC_DATA]"
click at [123, 249] on link "Dubai Aquarium & Underwater Zoo" at bounding box center [162, 253] width 125 height 12
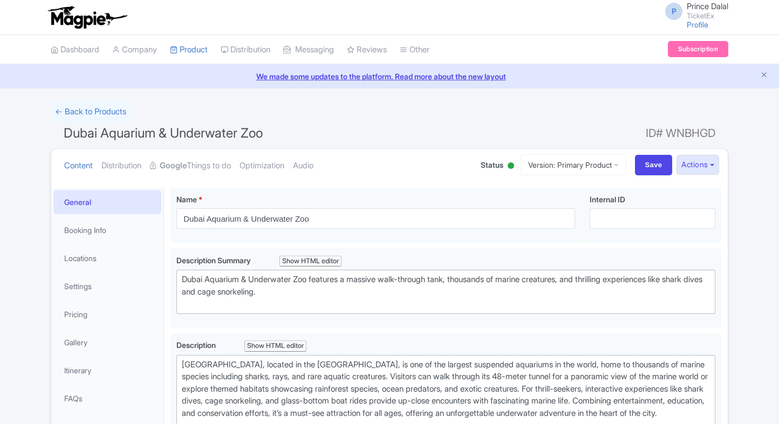
type trix-editor "<div>Dubai Aquarium &amp; Underwater Zoo, located in the [GEOGRAPHIC_DATA], is …"
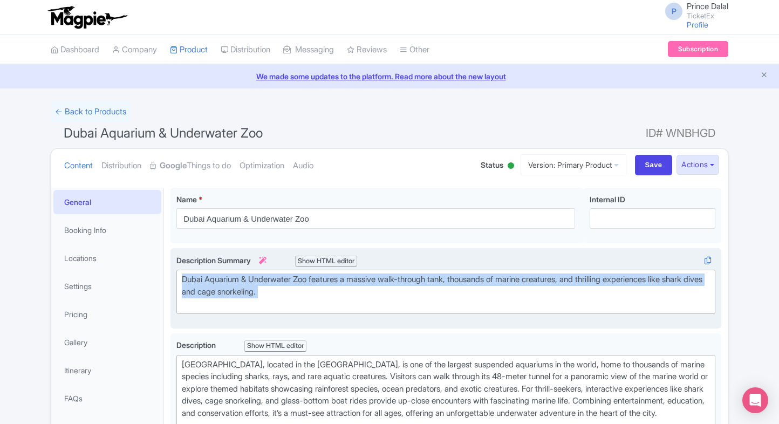
click at [210, 279] on div "Dubai Aquarium & Underwater Zoo features a massive walk-through tank, thousands…" at bounding box center [446, 291] width 528 height 37
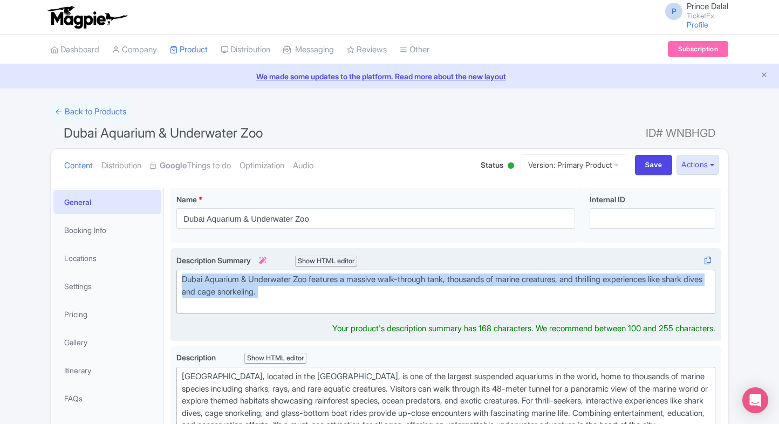
paste trix-editor "&nbsp;Explore marine wonders at Dubai Aquarium &amp; Underwater Zoo in Dubai Ma…"
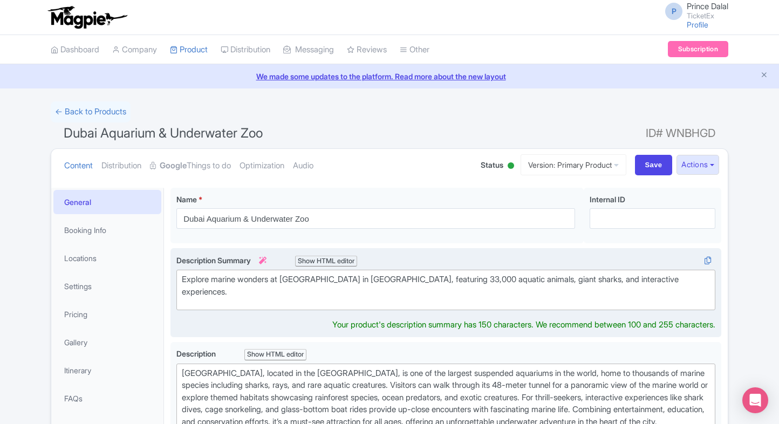
type trix-editor "<div>&nbsp;Explore marine wonders at Dubai Aquarium &amp; Underwater Zoo in Dub…"
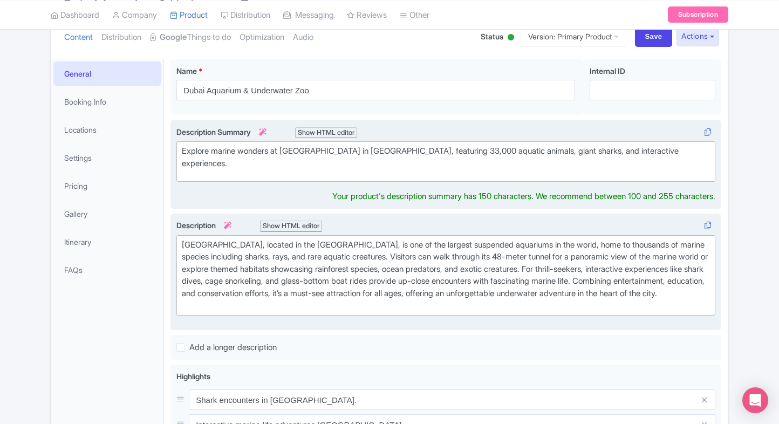
scroll to position [131, 0]
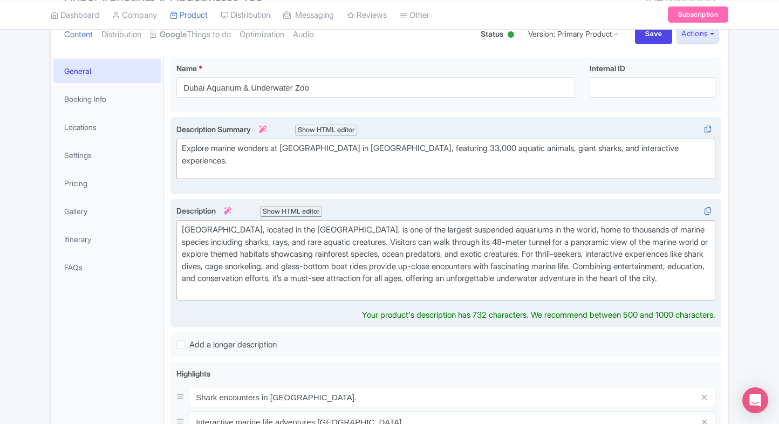
click at [260, 257] on div "Dubai Aquarium & Underwater Zoo, located in the Dubai Mall, is one of the large…" at bounding box center [446, 260] width 528 height 73
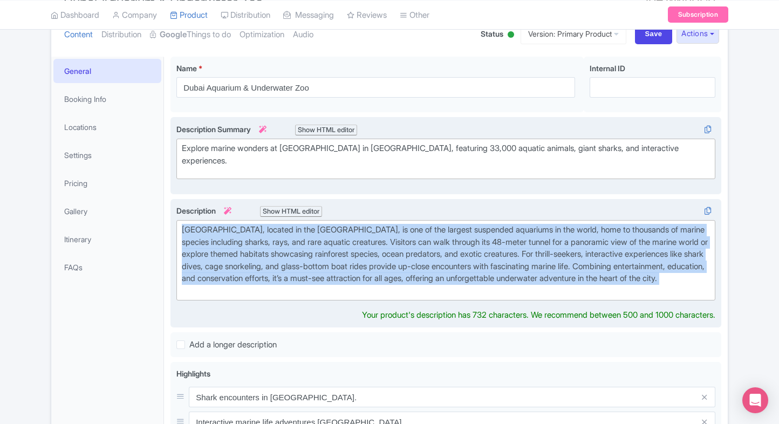
paste trix-editor "<div>&nbsp;Located inside Dubai Mall, Dubai Aquarium &amp; Underwater Zoo is on…"
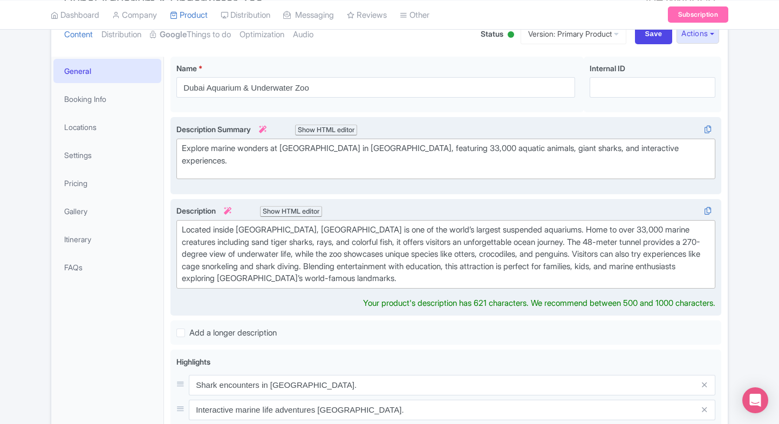
type trix-editor "<div>&nbsp;Located inside Dubai Mall, Dubai Aquarium &amp; Underwater Zoo is on…"
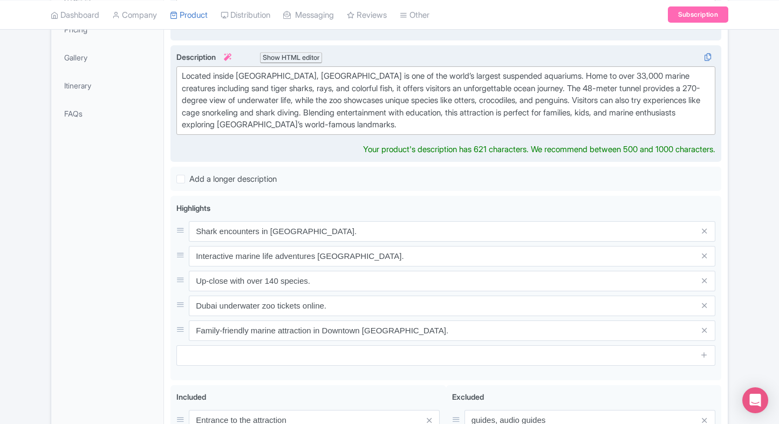
scroll to position [291, 0]
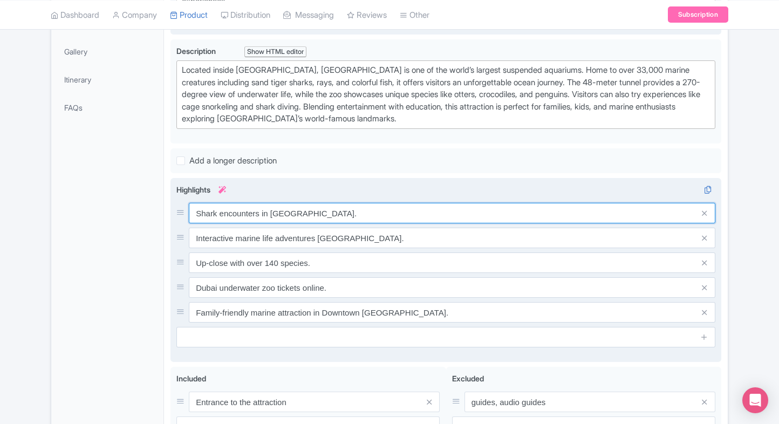
click at [280, 223] on div "Shark encounters in Dubai Mall. Interactive marine life adventures Dubai. Up-cl…" at bounding box center [445, 263] width 539 height 120
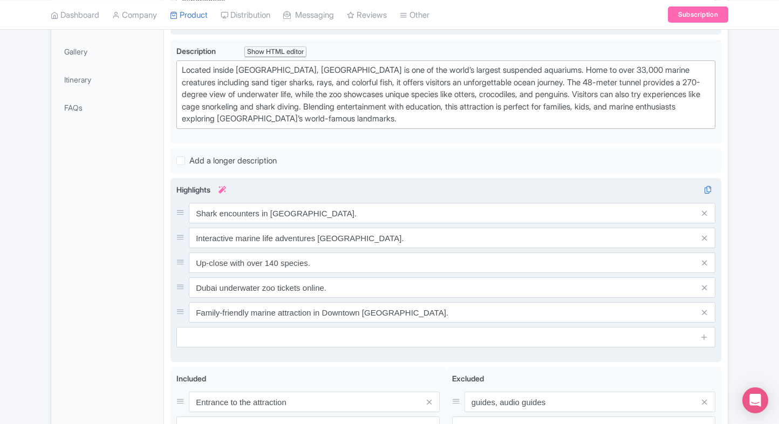
click at [280, 223] on div "Shark encounters in Dubai Mall. Interactive marine life adventures Dubai. Up-cl…" at bounding box center [445, 263] width 539 height 120
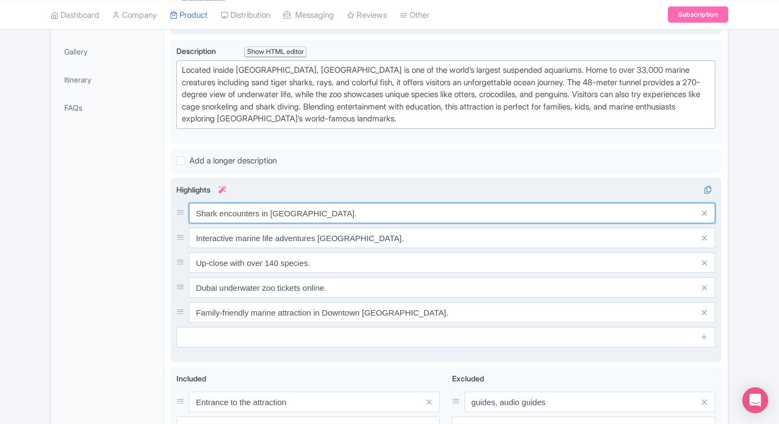
click at [293, 214] on input "Shark encounters in Dubai Mall." at bounding box center [452, 213] width 526 height 20
paste input "Walk through 48-meter tunnel"
type input "Walk through 48-meter tunnel"
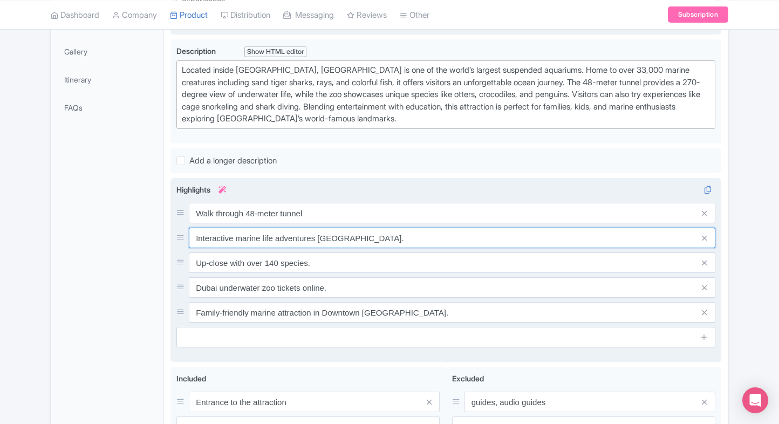
click at [311, 239] on input "Interactive marine life adventures Dubai." at bounding box center [452, 238] width 526 height 20
paste input "See 33,000 marine animals"
type input "See 33,000 marine animals"
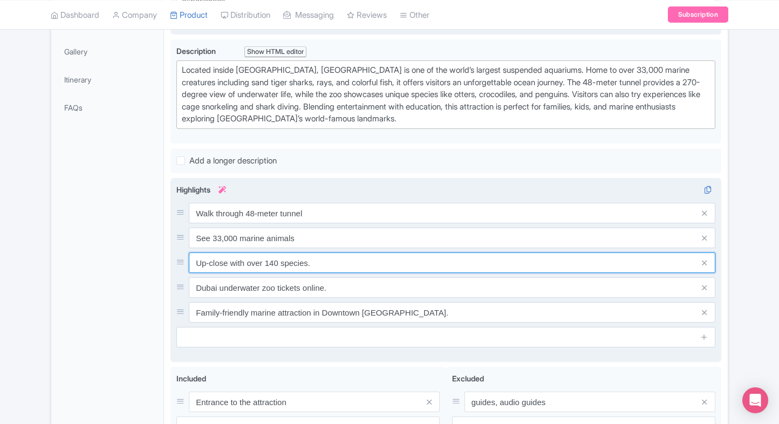
click at [314, 259] on input "Up-close with over 140 species." at bounding box center [452, 262] width 526 height 20
paste input "Meet sharks, rays & penguins"
type input "Meet sharks, rays & penguins"
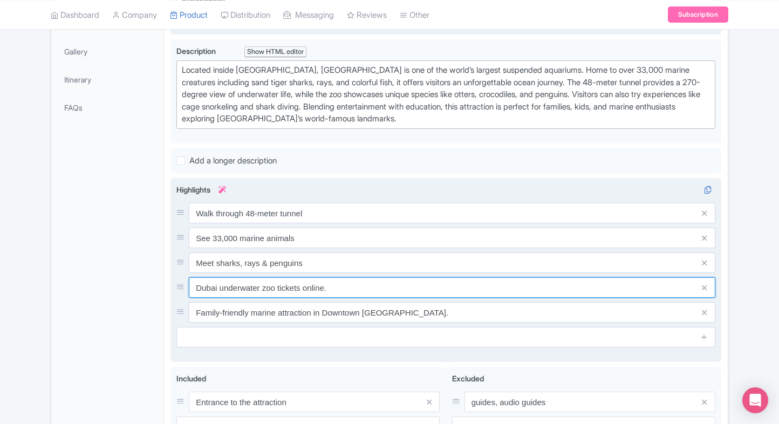
click at [310, 277] on input "Dubai underwater zoo tickets online." at bounding box center [452, 287] width 526 height 20
paste input "Visit crocodiles & otters"
type input "Visit crocodiles & otters"
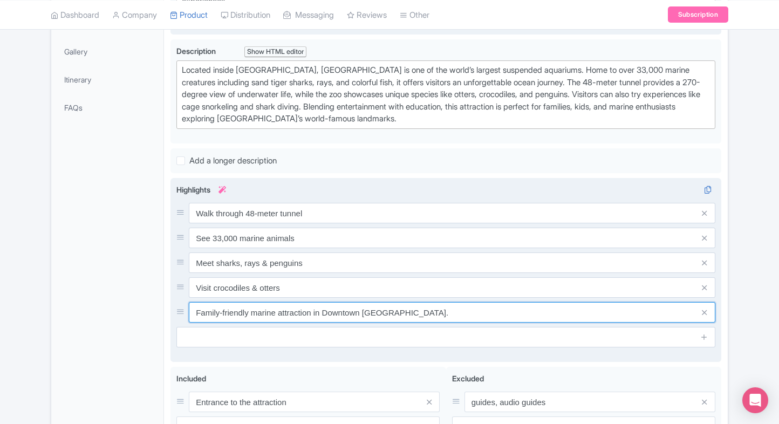
click at [300, 306] on input "Family-friendly marine attraction in Downtown Dubai." at bounding box center [452, 312] width 526 height 20
paste input "Optional shark diving"
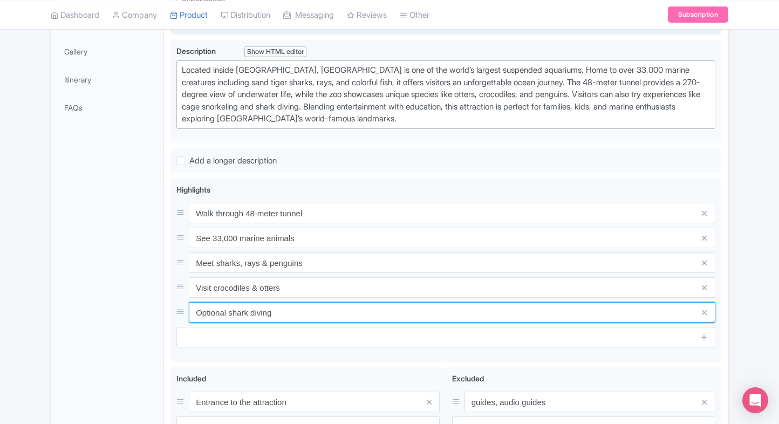
type input "Optional shark diving"
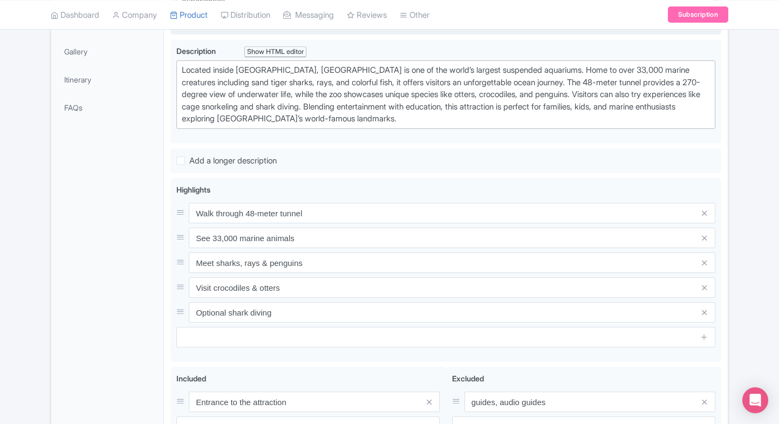
click at [127, 306] on div "General Booking Info Locations Settings Pricing Gallery Itinerary FAQs" at bounding box center [107, 202] width 113 height 611
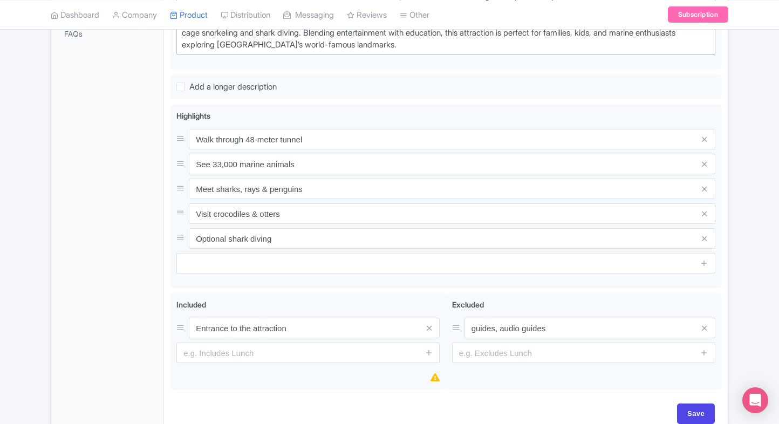
scroll to position [381, 0]
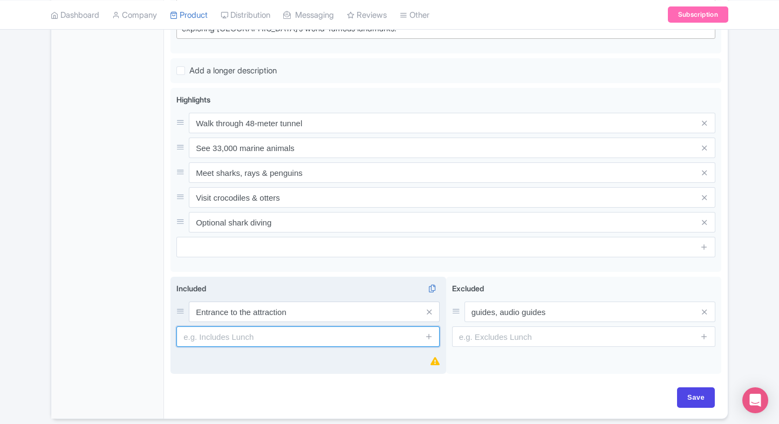
click at [197, 333] on input "text" at bounding box center [307, 336] width 263 height 20
paste input "Access to Underwater Zoo exhibits"
type input "Access to Underwater Zoo exhibits"
click at [434, 332] on span at bounding box center [429, 336] width 22 height 20
click at [431, 333] on icon at bounding box center [429, 336] width 8 height 8
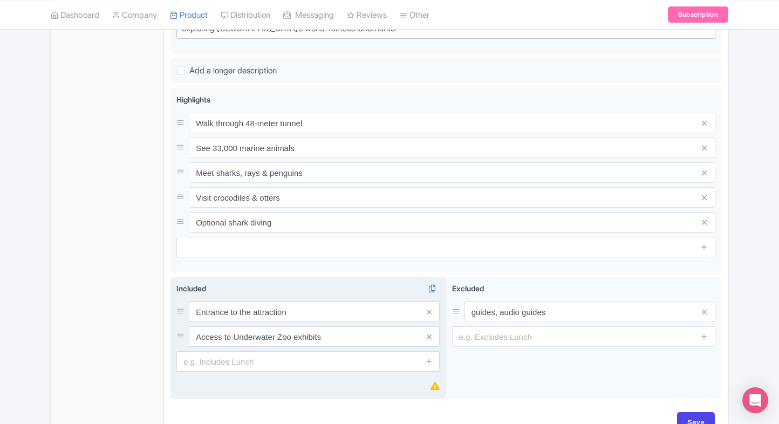
click at [310, 361] on input "text" at bounding box center [307, 361] width 263 height 20
paste input "Aquarium tunnel walkthrough"
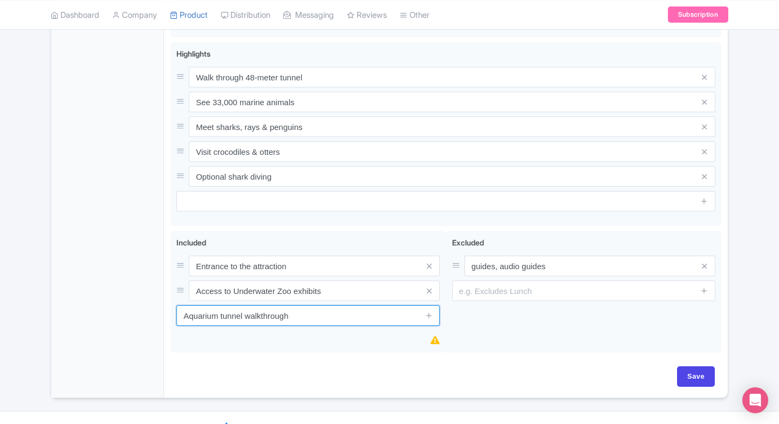
scroll to position [444, 0]
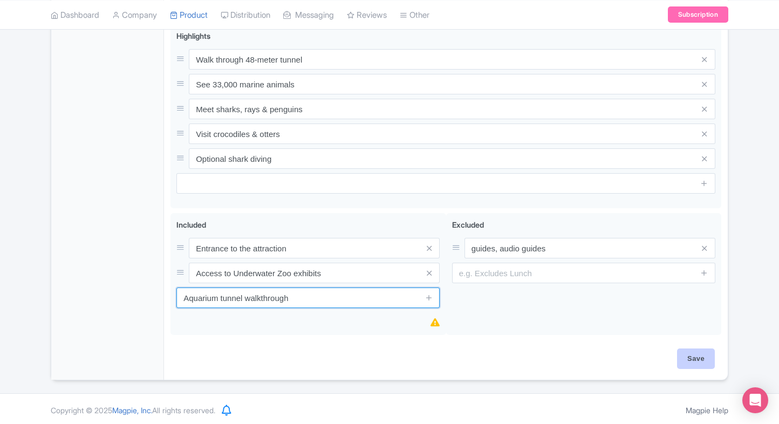
type input "Aquarium tunnel walkthrough"
click at [700, 366] on input "Save" at bounding box center [696, 358] width 38 height 20
type input "Saving..."
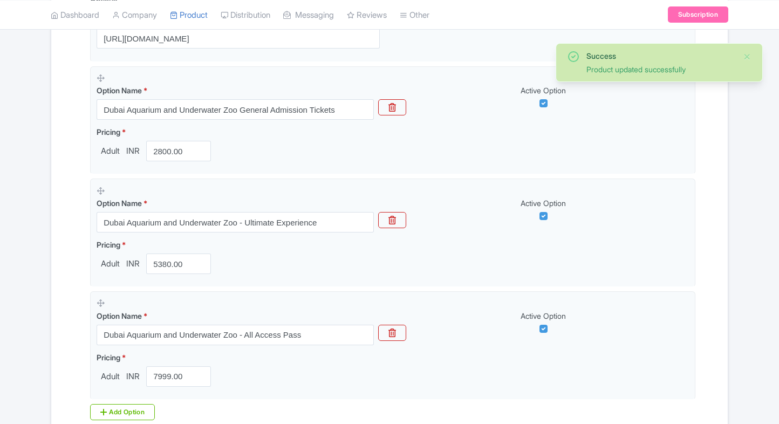
scroll to position [442, 0]
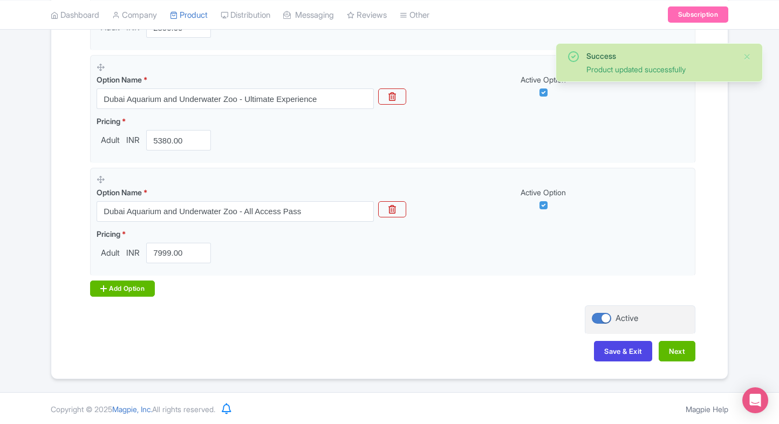
click at [93, 294] on div "Add Option" at bounding box center [122, 288] width 65 height 16
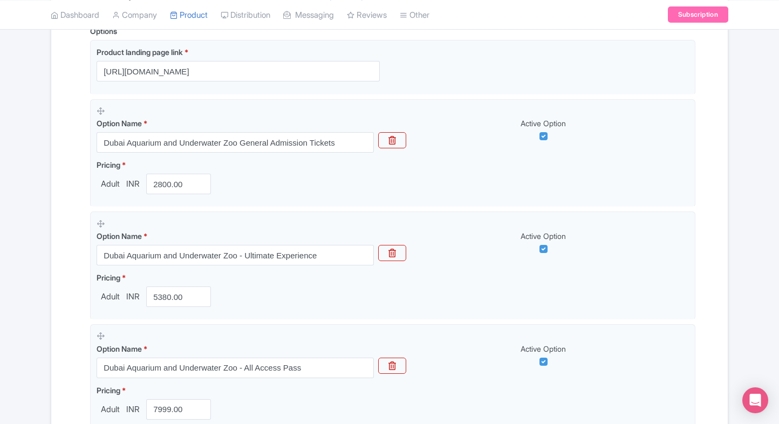
scroll to position [282, 0]
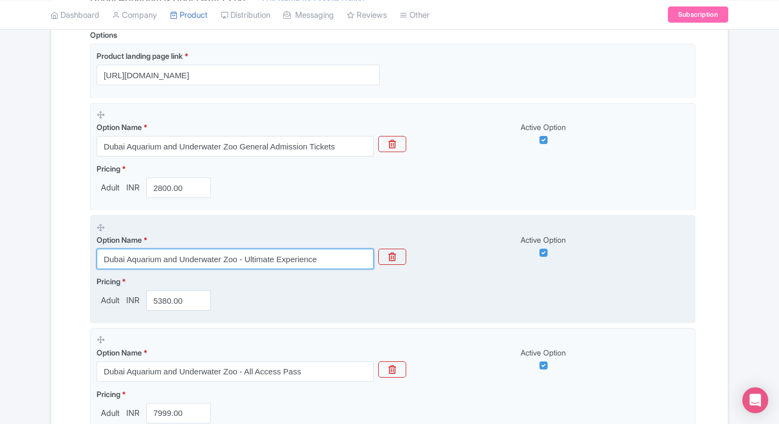
click at [185, 264] on input "Dubai Aquarium and Underwater Zoo - Ultimate Experience" at bounding box center [235, 259] width 277 height 20
paste input "Combo - Dubai Aquarium and Underwater Zoo + [GEOGRAPHIC_DATA]"
type input "Combo - Dubai Aquarium and Underwater Zoo + [GEOGRAPHIC_DATA]"
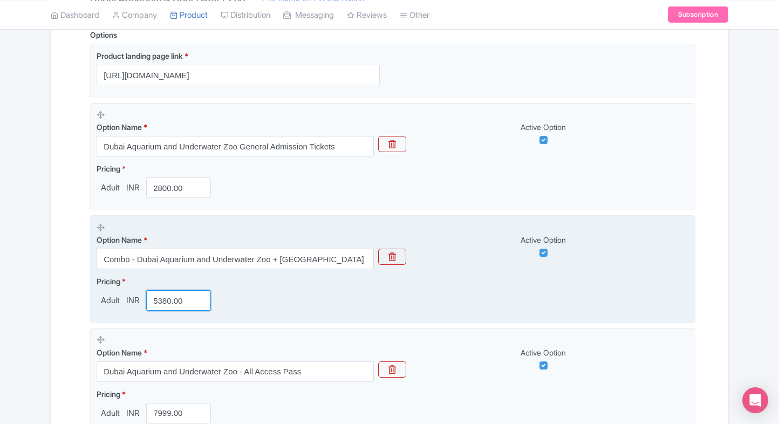
click at [162, 298] on input "5380.00" at bounding box center [178, 300] width 65 height 20
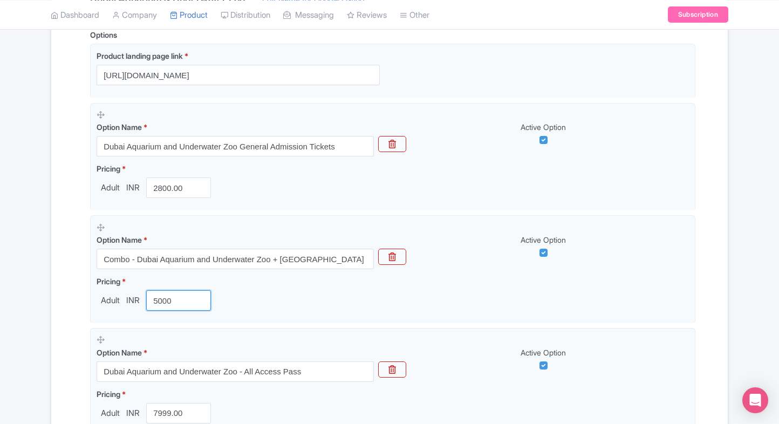
type input "5000"
click at [88, 299] on div "Options Product landing page link * [URL][DOMAIN_NAME] Option Name * [GEOGRAPHI…" at bounding box center [389, 299] width 611 height 540
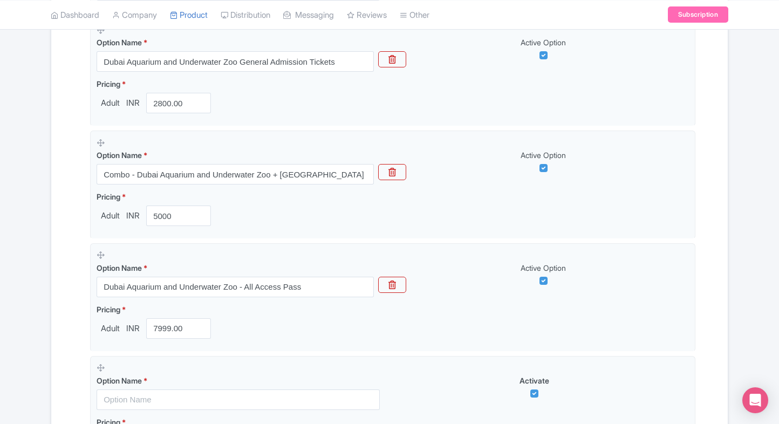
scroll to position [371, 0]
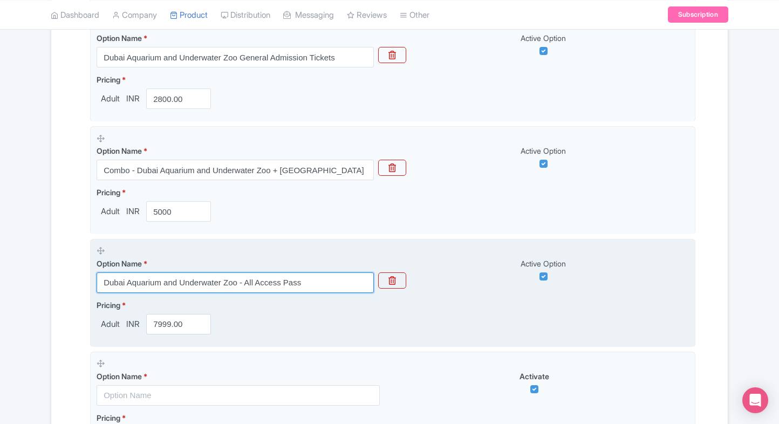
click at [198, 281] on input "Dubai Aquarium and Underwater Zoo - All Access Pass" at bounding box center [235, 282] width 277 height 20
paste input "Ultimate Experience"
type input "Dubai Aquarium and Underwater Zoo - Ultimate Experience"
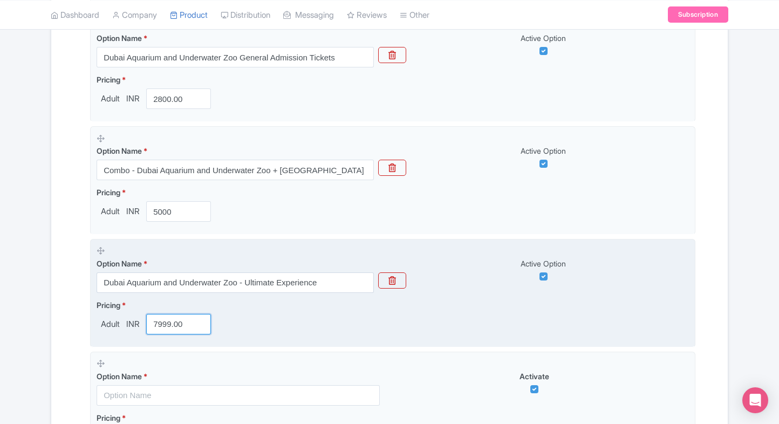
click at [163, 325] on input "7999.00" at bounding box center [178, 324] width 65 height 20
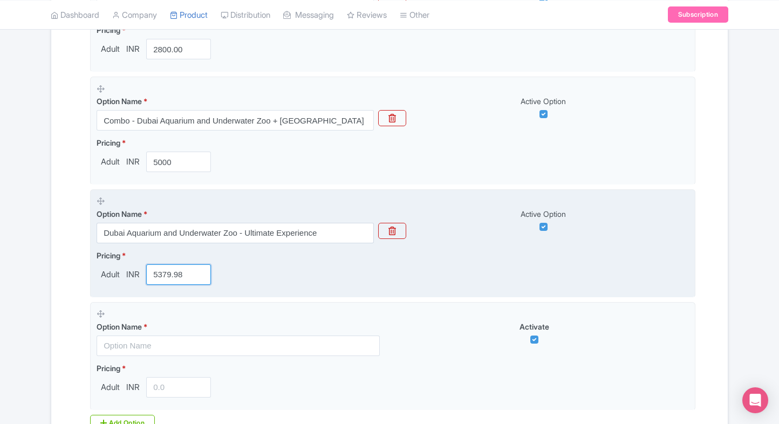
scroll to position [421, 0]
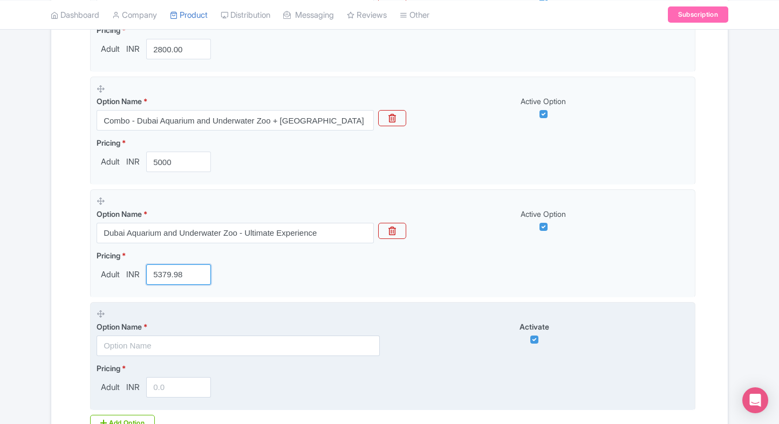
type input "5379.98"
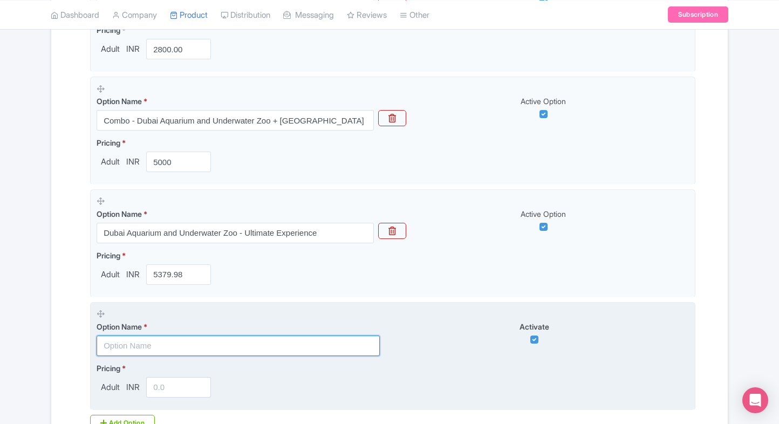
click at [167, 335] on input "text" at bounding box center [238, 345] width 283 height 20
paste input "Dubai Aquarium and Underwater Zoo - All Access Pass"
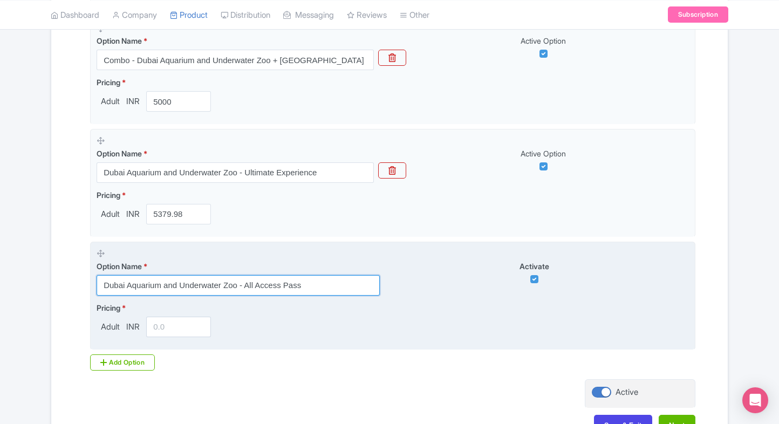
scroll to position [482, 0]
type input "Dubai Aquarium and Underwater Zoo - All Access Pass"
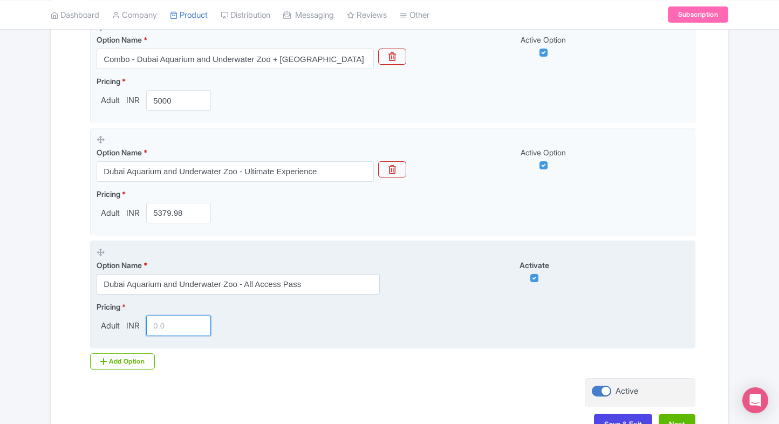
click at [163, 329] on input "number" at bounding box center [178, 325] width 65 height 20
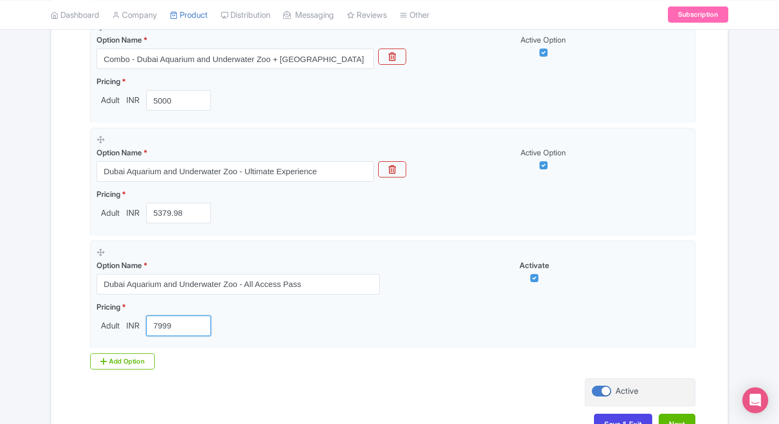
type input "7999"
click at [24, 342] on div "Success Product updated successfully ← Back to Products [GEOGRAPHIC_DATA] & Und…" at bounding box center [389, 35] width 779 height 833
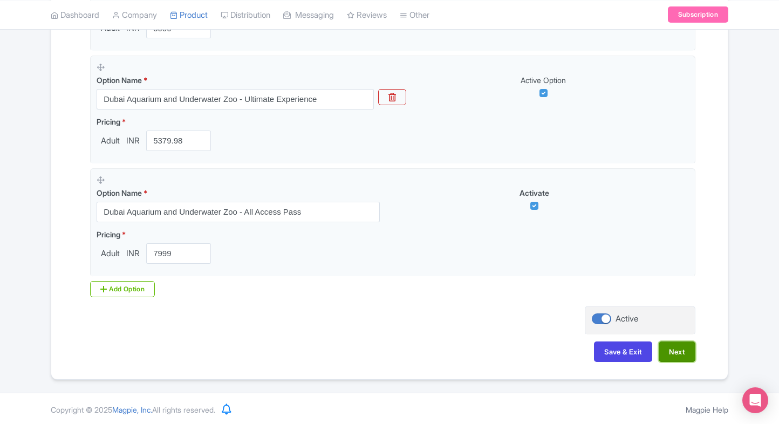
click at [677, 344] on button "Next" at bounding box center [676, 351] width 37 height 20
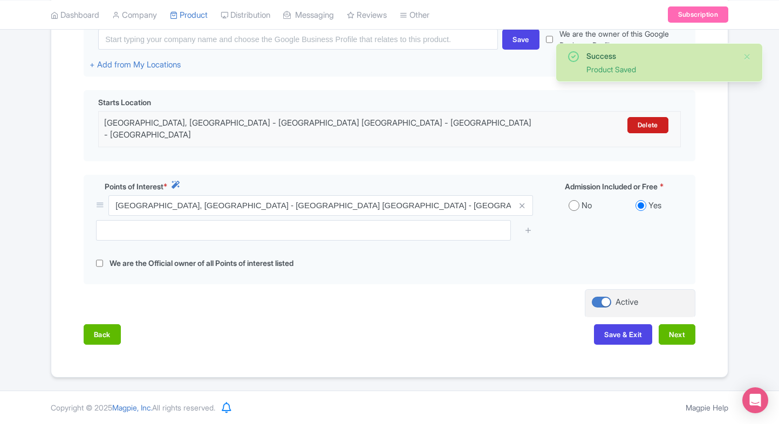
scroll to position [278, 0]
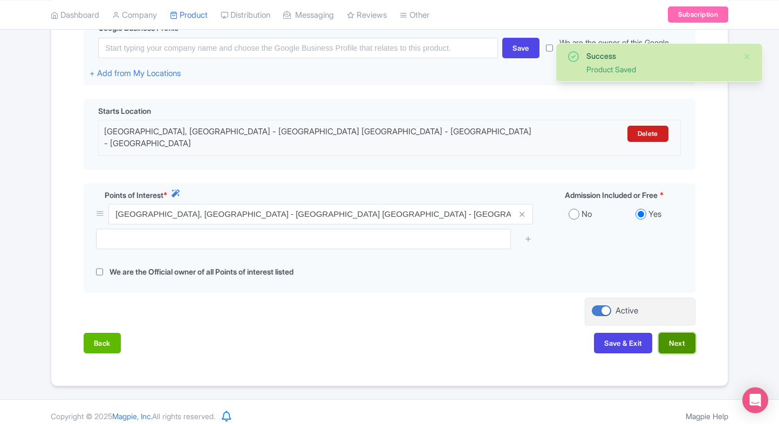
click at [686, 333] on button "Next" at bounding box center [676, 343] width 37 height 20
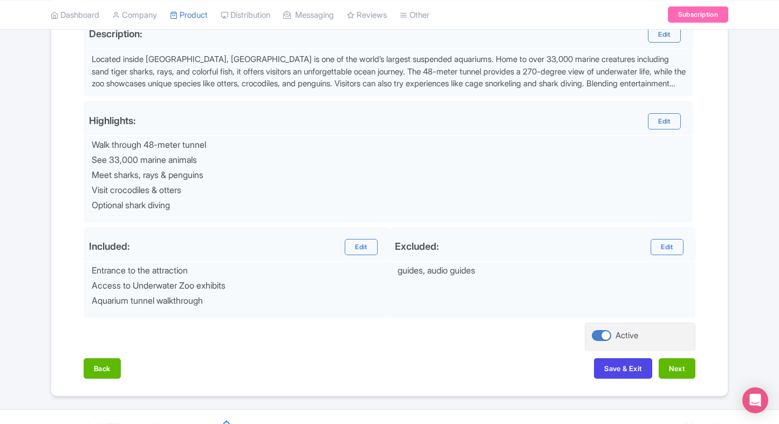
scroll to position [370, 0]
click at [671, 362] on button "Next" at bounding box center [676, 367] width 37 height 20
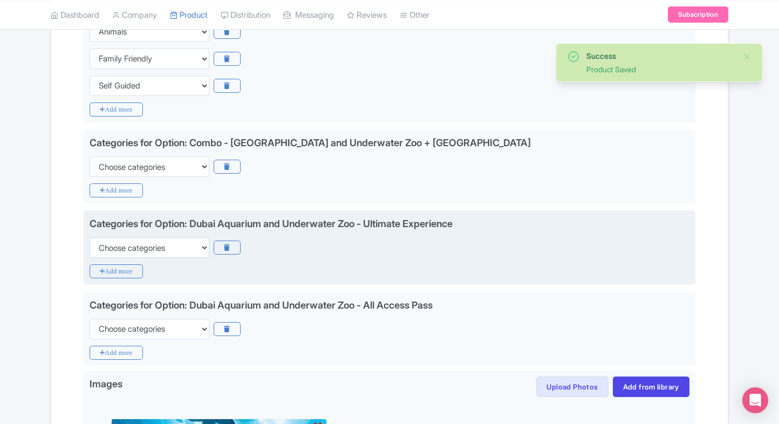
scroll to position [295, 0]
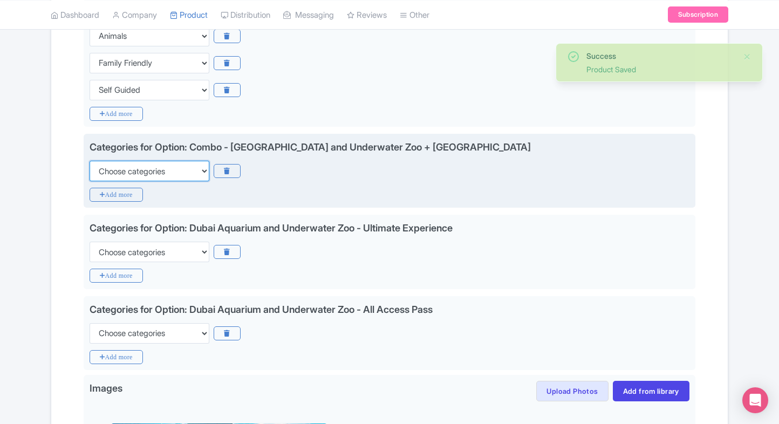
click at [125, 166] on select "Choose categories Adults Only Animals Audio Guide Beaches Bike Tours Boat Tours…" at bounding box center [150, 171] width 120 height 20
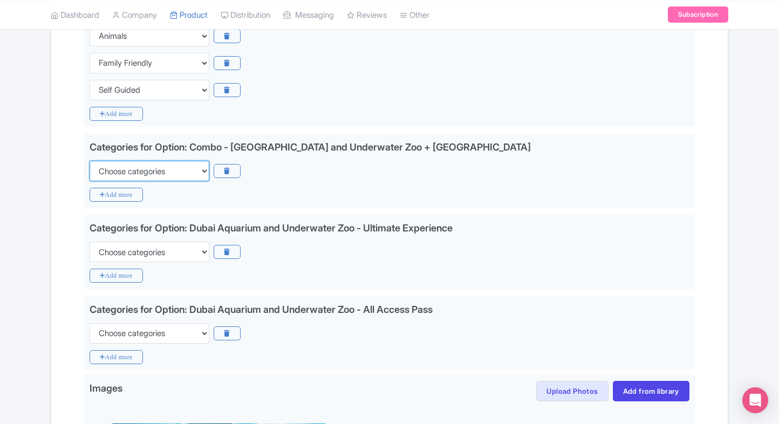
select select "family-friendly"
click at [90, 161] on select "Choose categories Adults Only Animals Audio Guide Beaches Bike Tours Boat Tours…" at bounding box center [150, 171] width 120 height 20
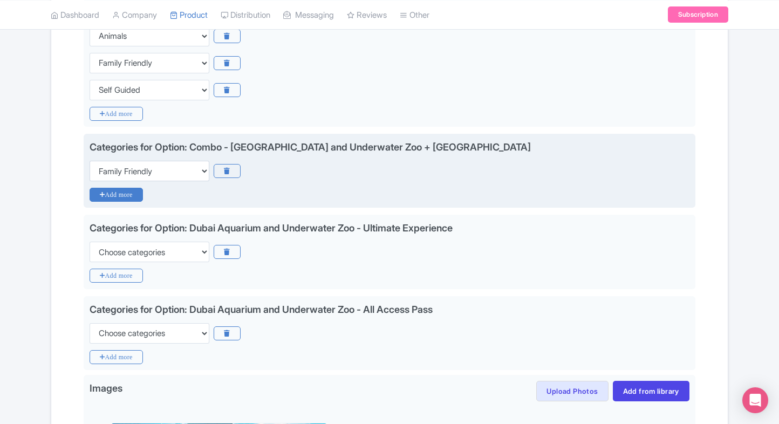
click at [93, 190] on icon "Add more" at bounding box center [116, 195] width 53 height 14
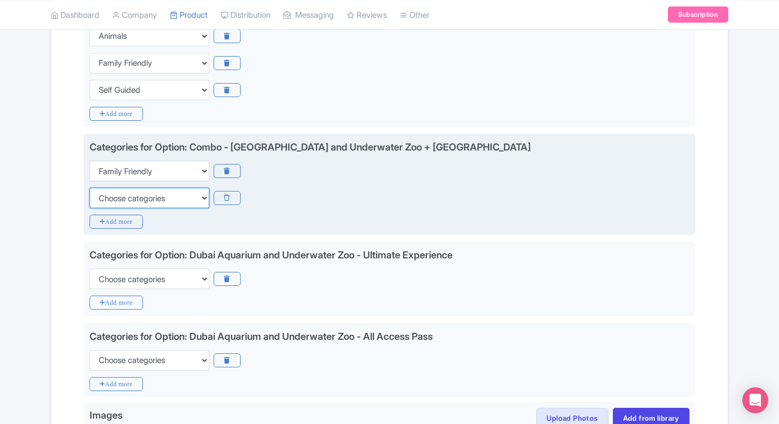
click at [120, 203] on select "Choose categories Adults Only Animals Audio Guide Beaches Bike Tours Boat Tours…" at bounding box center [150, 198] width 120 height 20
select select "self-guided"
click at [90, 188] on select "Choose categories Adults Only Animals Audio Guide Beaches Bike Tours Boat Tours…" at bounding box center [150, 198] width 120 height 20
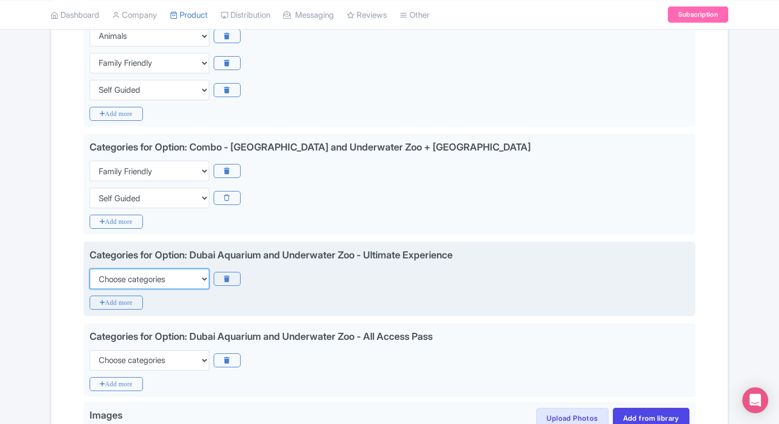
click at [102, 270] on select "Choose categories Adults Only Animals Audio Guide Beaches Bike Tours Boat Tours…" at bounding box center [150, 279] width 120 height 20
select select "family-friendly"
click at [90, 269] on select "Choose categories Adults Only Animals Audio Guide Beaches Bike Tours Boat Tours…" at bounding box center [150, 279] width 120 height 20
click at [101, 304] on icon "Add more" at bounding box center [116, 302] width 53 height 14
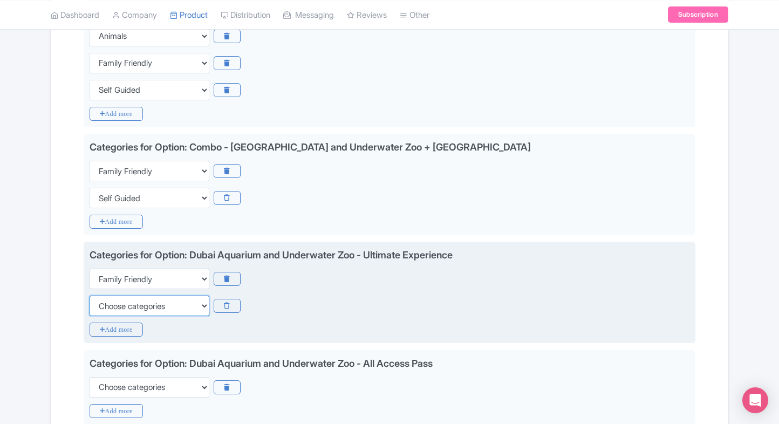
click at [101, 304] on select "Choose categories Adults Only Animals Audio Guide Beaches Bike Tours Boat Tours…" at bounding box center [150, 305] width 120 height 20
select select "self-guided"
click at [90, 295] on select "Choose categories Adults Only Animals Audio Guide Beaches Bike Tours Boat Tours…" at bounding box center [150, 305] width 120 height 20
click at [107, 331] on icon "Add more" at bounding box center [116, 329] width 53 height 14
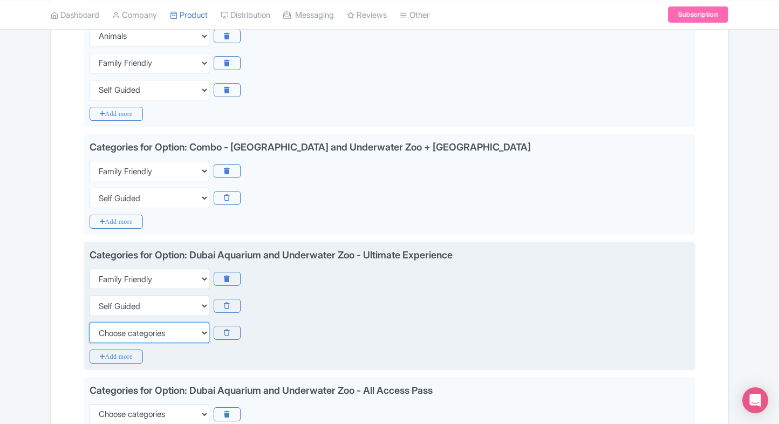
click at [107, 331] on select "Choose categories Adults Only Animals Audio Guide Beaches Bike Tours Boat Tours…" at bounding box center [150, 332] width 120 height 20
click at [90, 322] on select "Choose categories Adults Only Animals Audio Guide Beaches Bike Tours Boat Tours…" at bounding box center [150, 332] width 120 height 20
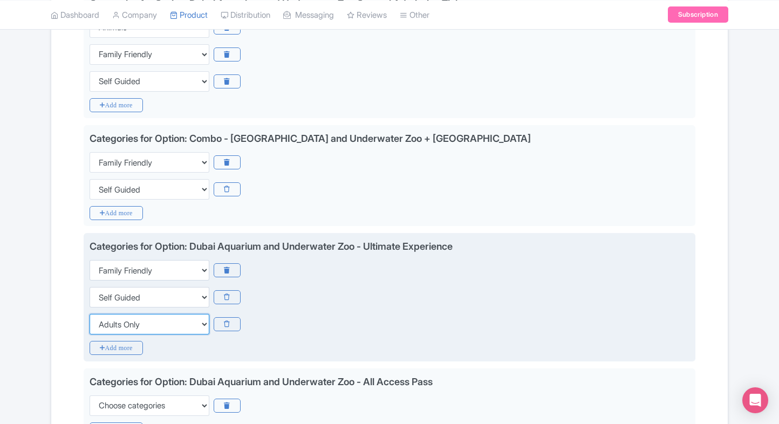
click at [120, 326] on select "Choose categories Adults Only Animals Audio Guide Beaches Bike Tours Boat Tours…" at bounding box center [150, 324] width 120 height 20
select select "animals"
click at [90, 314] on select "Choose categories Adults Only Animals Audio Guide Beaches Bike Tours Boat Tours…" at bounding box center [150, 324] width 120 height 20
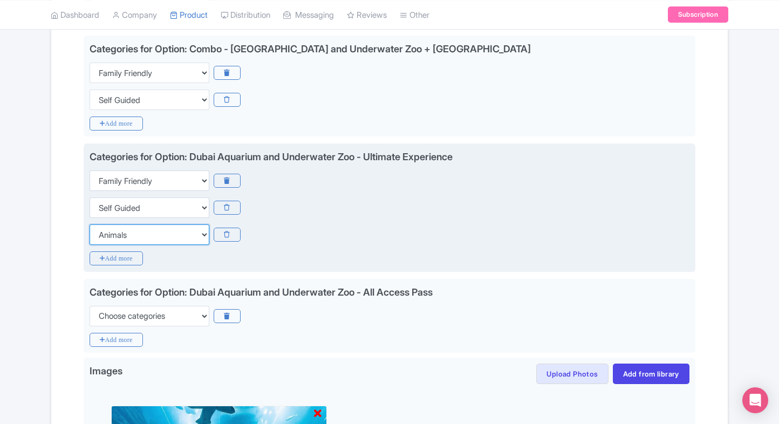
scroll to position [401, 0]
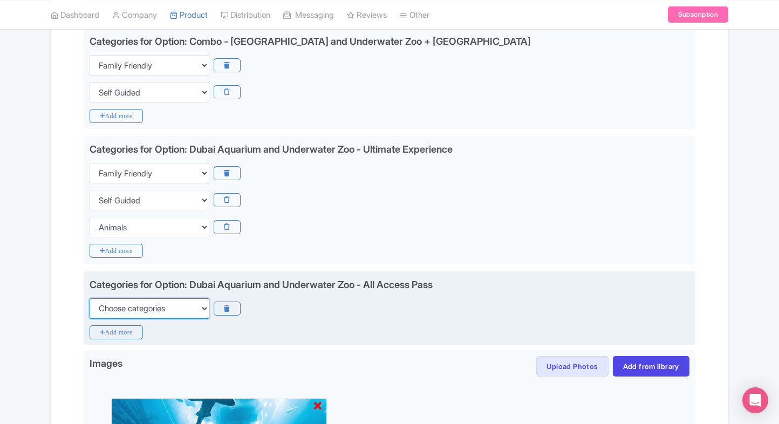
click at [142, 307] on select "Choose categories Adults Only Animals Audio Guide Beaches Bike Tours Boat Tours…" at bounding box center [150, 308] width 120 height 20
select select "family-friendly"
click at [90, 298] on select "Choose categories Adults Only Animals Audio Guide Beaches Bike Tours Boat Tours…" at bounding box center [150, 308] width 120 height 20
click at [114, 329] on icon "Add more" at bounding box center [116, 332] width 53 height 14
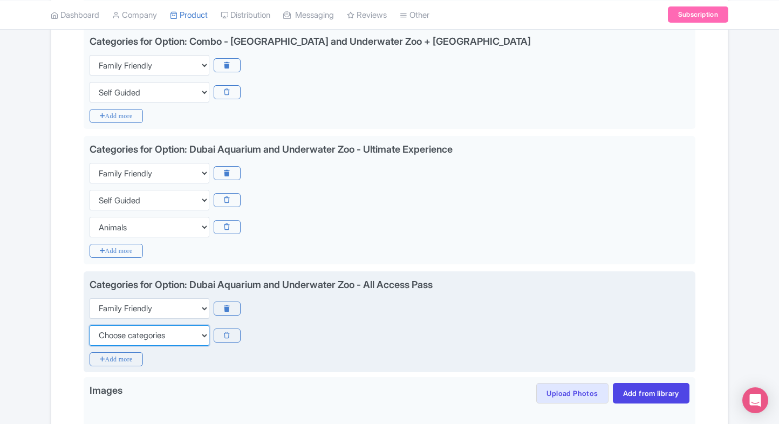
click at [114, 329] on select "Choose categories Adults Only Animals Audio Guide Beaches Bike Tours Boat Tours…" at bounding box center [150, 335] width 120 height 20
select select "animals"
click at [90, 325] on select "Choose categories Adults Only Animals Audio Guide Beaches Bike Tours Boat Tours…" at bounding box center [150, 335] width 120 height 20
click at [100, 356] on icon "Add more" at bounding box center [116, 359] width 53 height 14
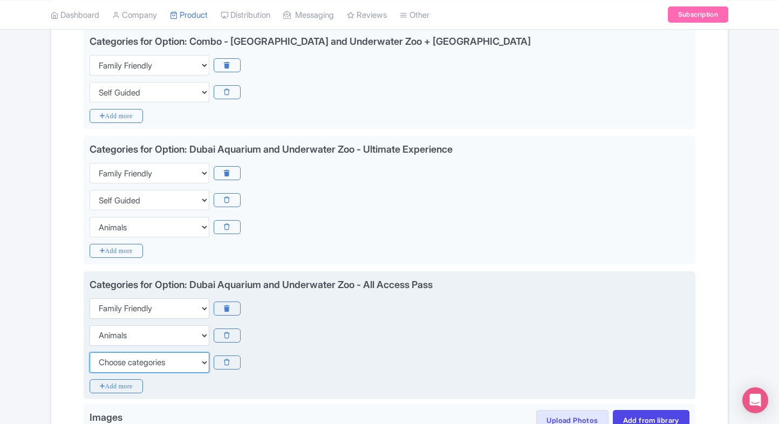
click at [100, 356] on select "Choose categories Adults Only Animals Audio Guide Beaches Bike Tours Boat Tours…" at bounding box center [150, 362] width 120 height 20
select select "self-guided"
click at [90, 352] on select "Choose categories Adults Only Animals Audio Guide Beaches Bike Tours Boat Tours…" at bounding box center [150, 362] width 120 height 20
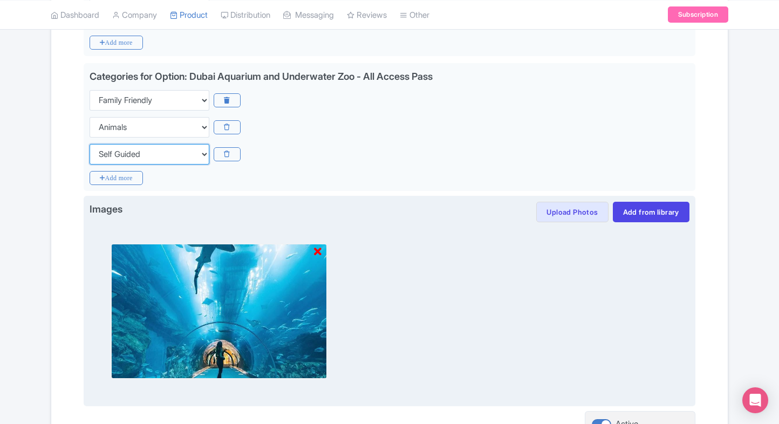
scroll to position [654, 0]
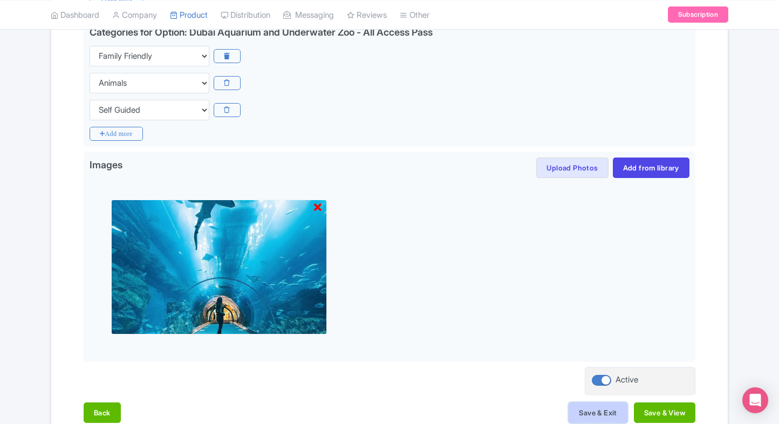
click at [580, 412] on button "Save & Exit" at bounding box center [597, 412] width 58 height 20
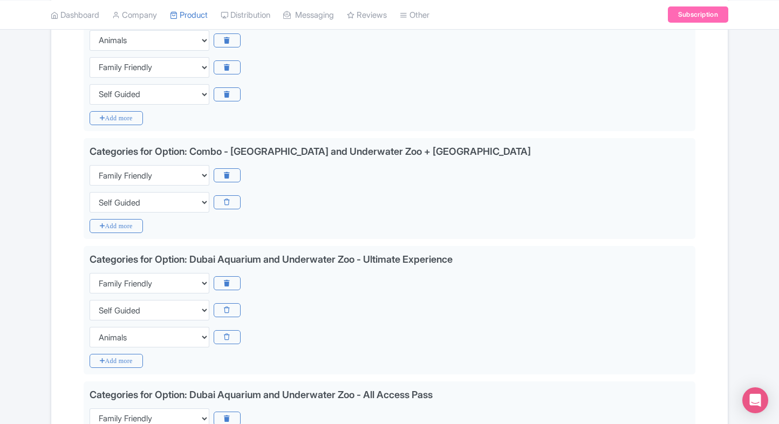
scroll to position [0, 0]
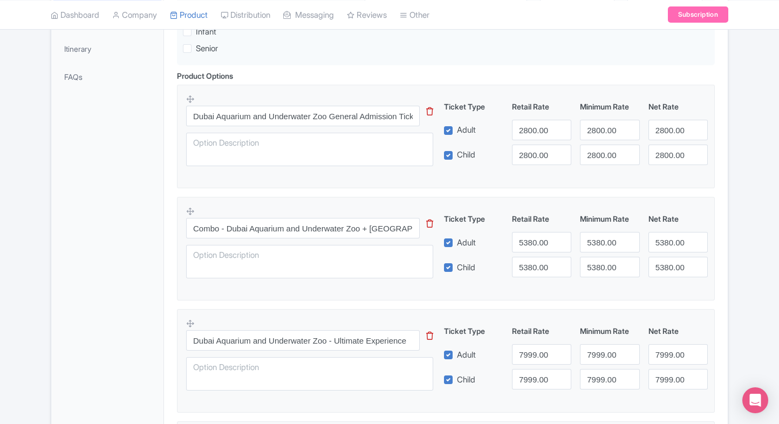
scroll to position [324, 0]
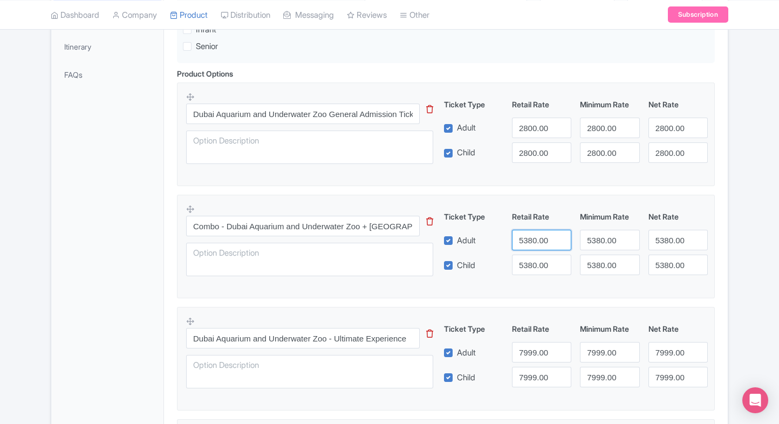
click at [522, 232] on input "5380.00" at bounding box center [541, 240] width 59 height 20
type input "5000"
click at [534, 260] on input "5380.00" at bounding box center [541, 265] width 59 height 20
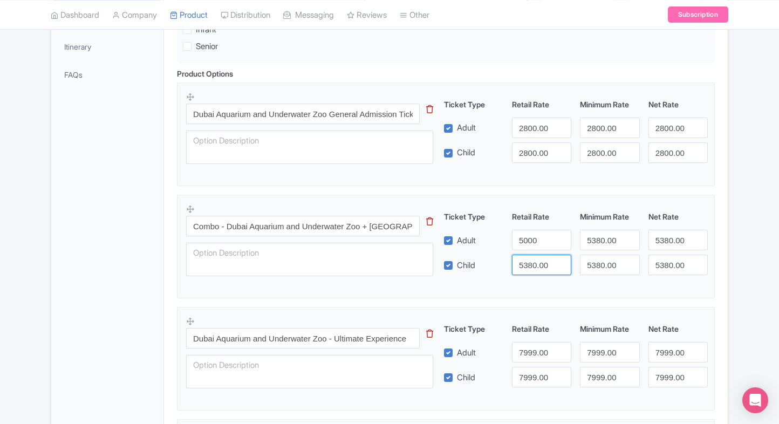
paste input "0"
drag, startPoint x: 534, startPoint y: 260, endPoint x: 588, endPoint y: 238, distance: 58.3
click at [534, 260] on input "5380.00" at bounding box center [541, 265] width 59 height 20
type input "5000"
click at [588, 238] on input "5380.00" at bounding box center [609, 240] width 59 height 20
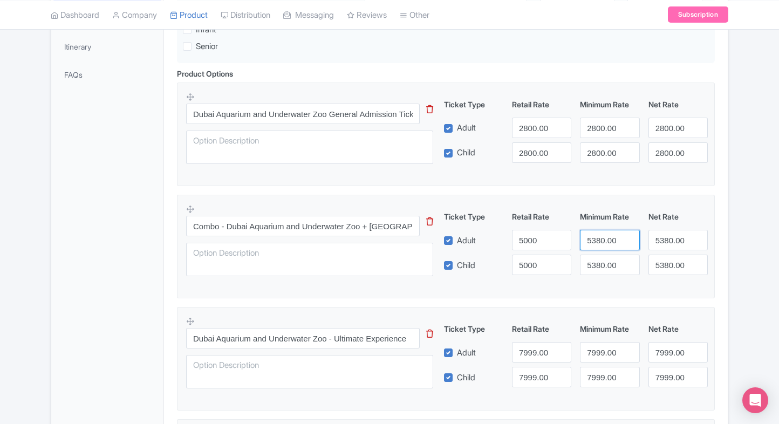
paste input "0"
drag, startPoint x: 588, startPoint y: 238, endPoint x: 591, endPoint y: 252, distance: 14.9
click at [588, 238] on input "5380.00" at bounding box center [609, 240] width 59 height 20
type input "5000"
paste input "5000"
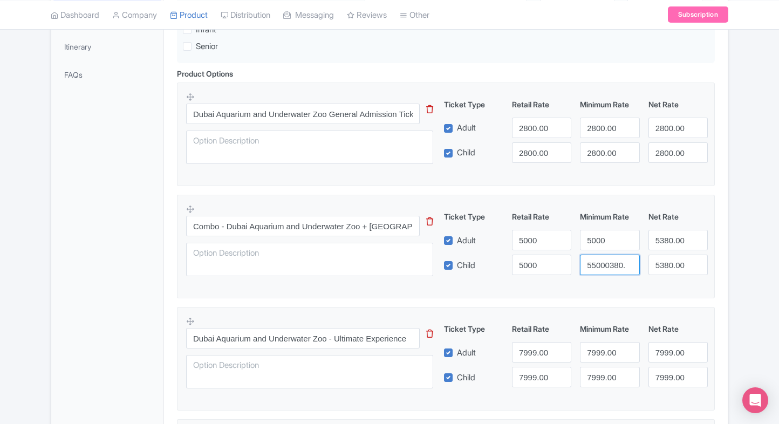
click at [592, 260] on input "55000380.00" at bounding box center [609, 265] width 59 height 20
paste input "0"
type input "5000"
click at [661, 241] on input "5380.00" at bounding box center [677, 240] width 59 height 20
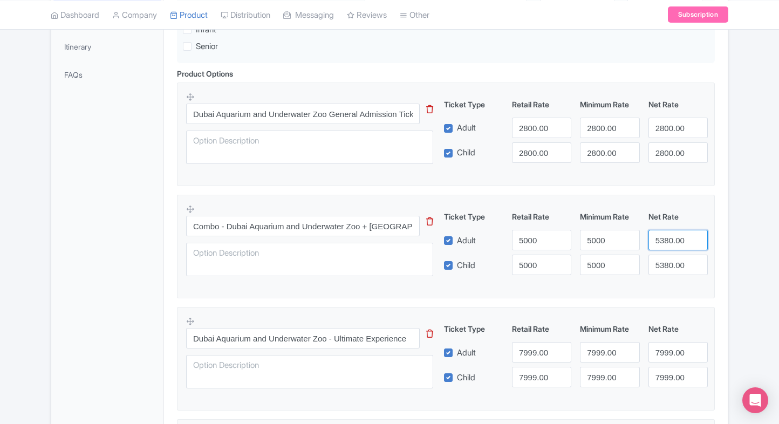
paste input "0"
drag, startPoint x: 661, startPoint y: 241, endPoint x: 665, endPoint y: 259, distance: 18.3
click at [661, 241] on input "5380.00" at bounding box center [677, 240] width 59 height 20
type input "5000"
click at [665, 259] on input "5380.00" at bounding box center [677, 265] width 59 height 20
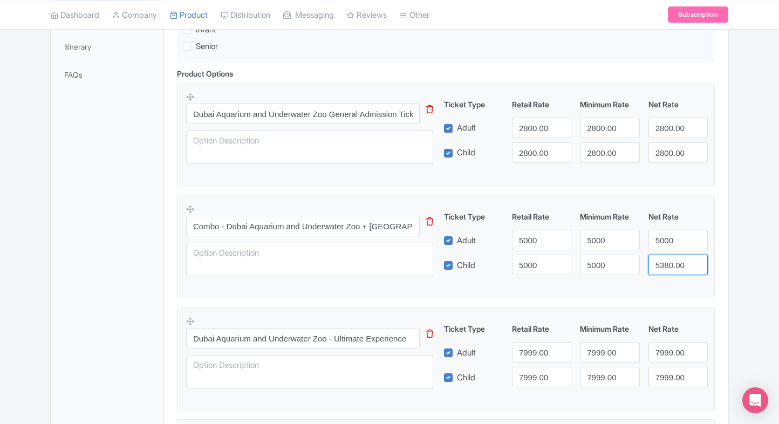
paste input "0"
click at [665, 259] on input "5000" at bounding box center [677, 265] width 59 height 20
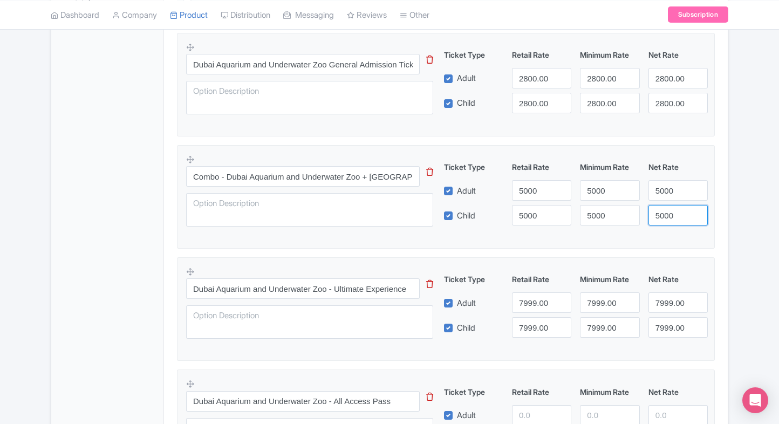
scroll to position [373, 0]
type input "5000"
click at [559, 273] on div "Retail Rate" at bounding box center [541, 278] width 68 height 11
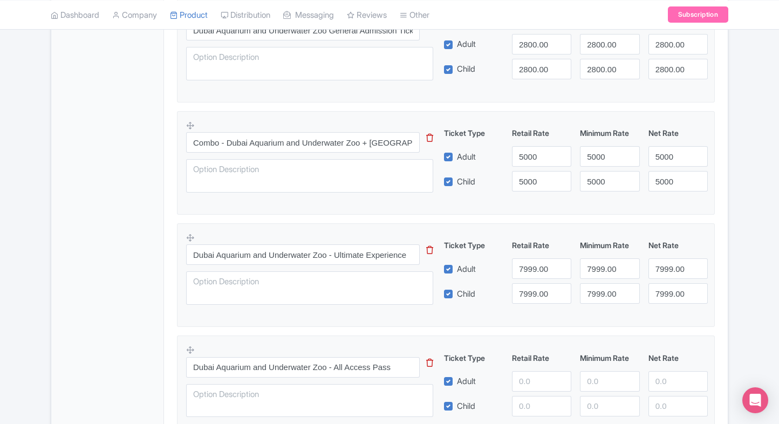
scroll to position [408, 0]
click at [532, 261] on input "7999.00" at bounding box center [541, 268] width 59 height 20
type input "5380"
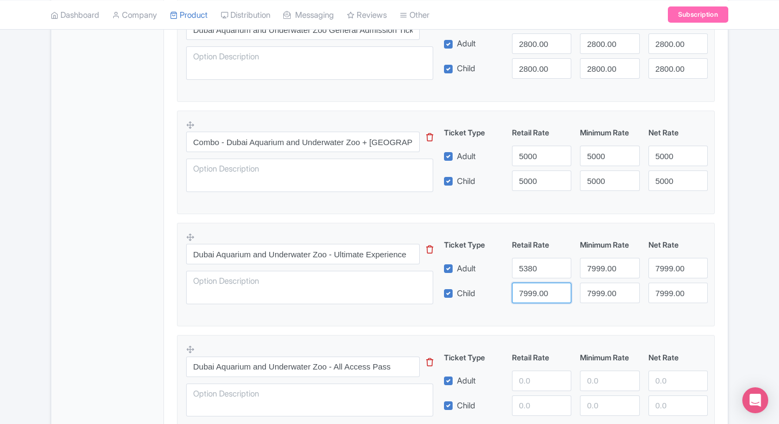
click at [535, 288] on input "7999.00" at bounding box center [541, 293] width 59 height 20
paste input "538"
click at [535, 288] on input "5380" at bounding box center [541, 293] width 59 height 20
type input "5380"
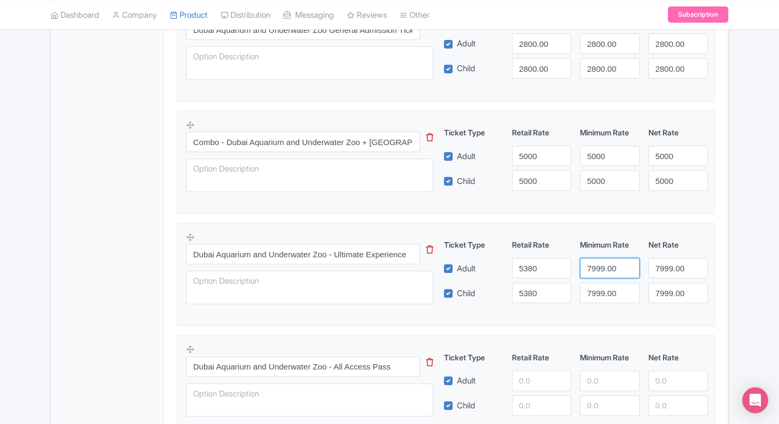
click at [604, 266] on input "7999.00" at bounding box center [609, 268] width 59 height 20
paste input "538"
drag, startPoint x: 604, startPoint y: 266, endPoint x: 602, endPoint y: 300, distance: 33.5
click at [604, 266] on input "7999.00" at bounding box center [609, 268] width 59 height 20
type input "5380"
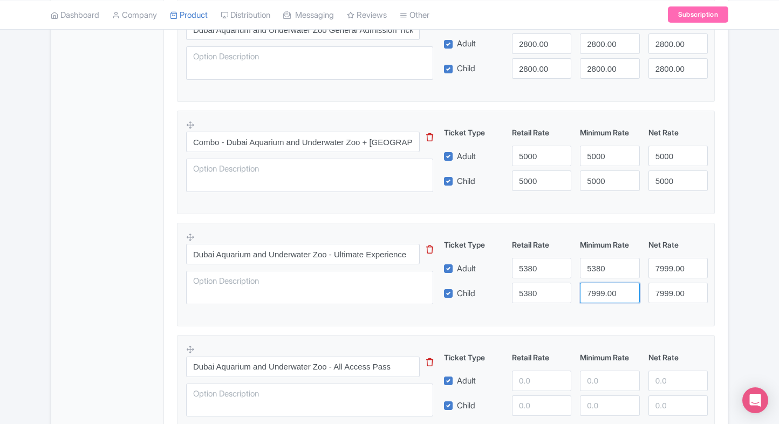
click at [602, 300] on input "7999.00" at bounding box center [609, 293] width 59 height 20
paste input "538"
drag, startPoint x: 602, startPoint y: 300, endPoint x: 664, endPoint y: 270, distance: 69.5
click at [602, 300] on input "7999.00" at bounding box center [609, 293] width 59 height 20
type input "5380"
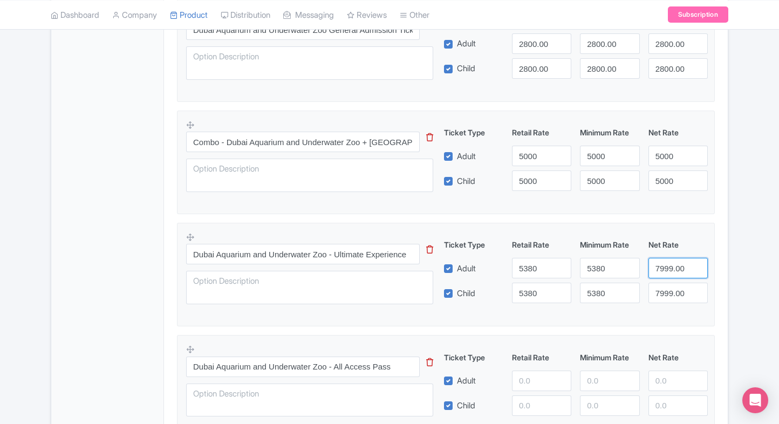
click at [664, 270] on input "7999.00" at bounding box center [677, 268] width 59 height 20
paste input "538"
click at [664, 270] on input "7999.00" at bounding box center [677, 268] width 59 height 20
type input "5380"
click at [664, 288] on input "7999.00" at bounding box center [677, 293] width 59 height 20
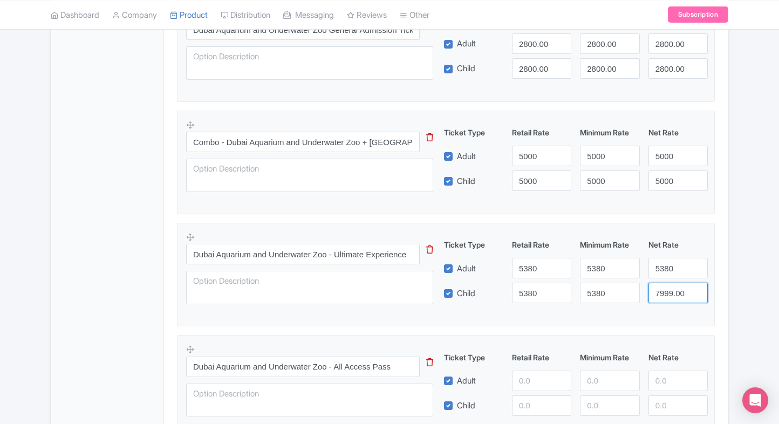
paste input "538"
click at [664, 288] on input "7999.00" at bounding box center [677, 293] width 59 height 20
type input "5380"
click at [718, 277] on div "Product Options i Dubai Aquarium and Underwater Zoo General Admission Tickets T…" at bounding box center [445, 223] width 551 height 479
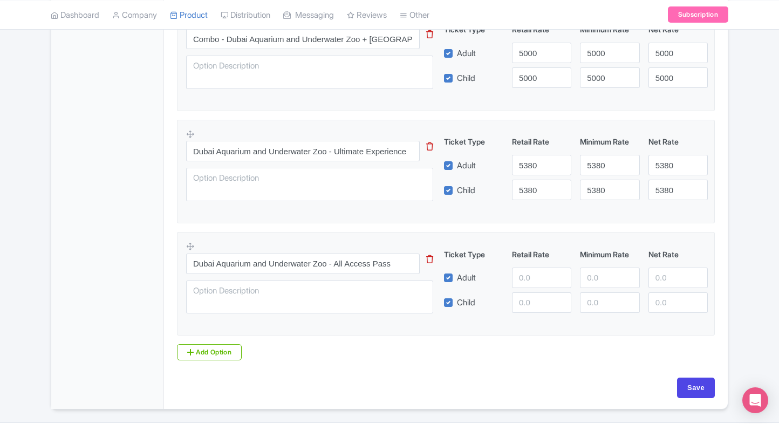
scroll to position [513, 0]
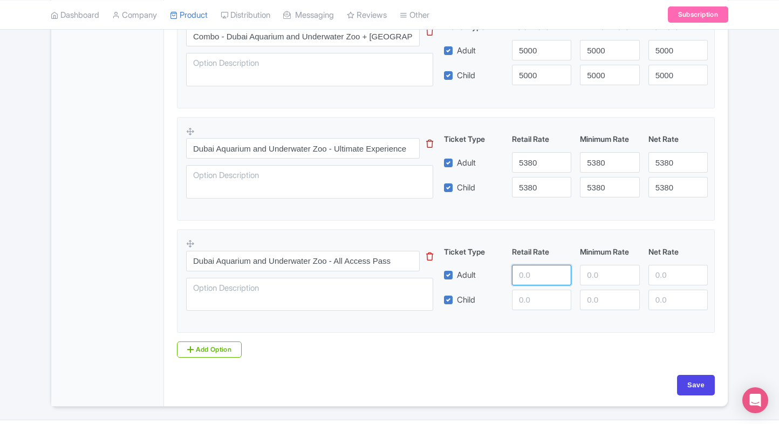
click at [526, 273] on input "number" at bounding box center [541, 275] width 59 height 20
type input "7999"
paste input "7999"
click at [525, 306] on input "7999" at bounding box center [541, 300] width 59 height 20
type input "7999"
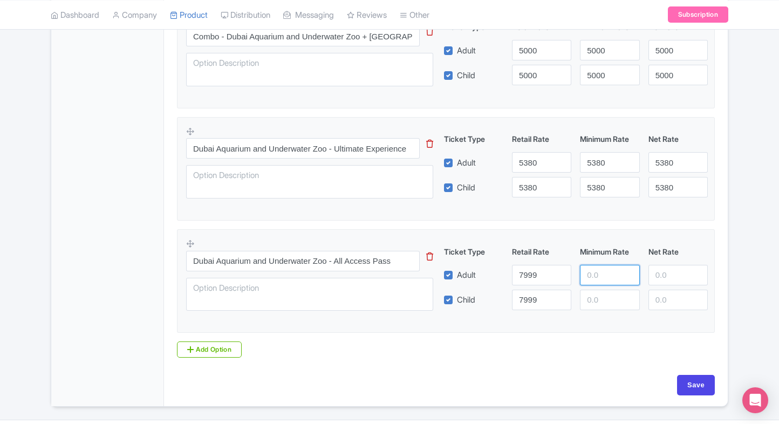
paste input "7999"
click at [619, 266] on input "7999" at bounding box center [609, 275] width 59 height 20
type input "7999"
paste input "7999"
click at [604, 295] on input "7999" at bounding box center [609, 300] width 59 height 20
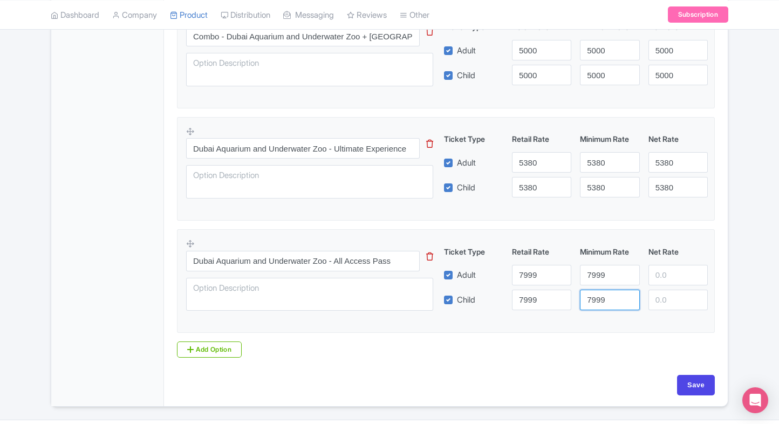
type input "7999"
paste input "7999"
click at [660, 273] on input "7999" at bounding box center [677, 275] width 59 height 20
type input "7999"
paste input "7999"
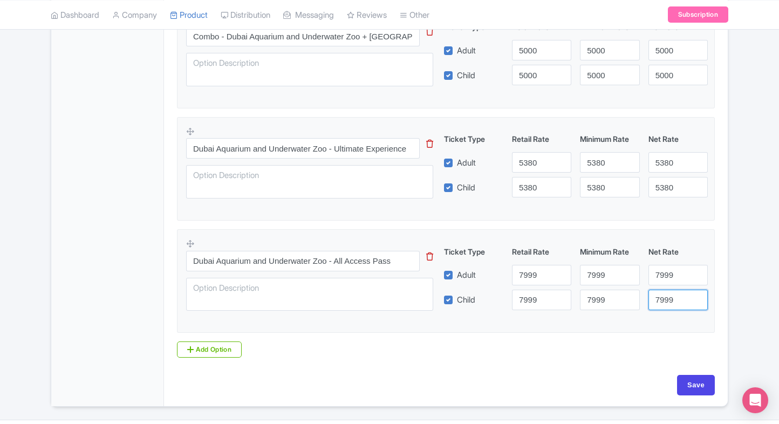
click at [660, 291] on input "7999" at bounding box center [677, 300] width 59 height 20
type input "7999"
click at [684, 369] on div "Base Currency i INR - Indian rupee INR - Indian rupee Price: additional charges…" at bounding box center [445, 24] width 551 height 700
click at [687, 378] on input "Save" at bounding box center [696, 385] width 38 height 20
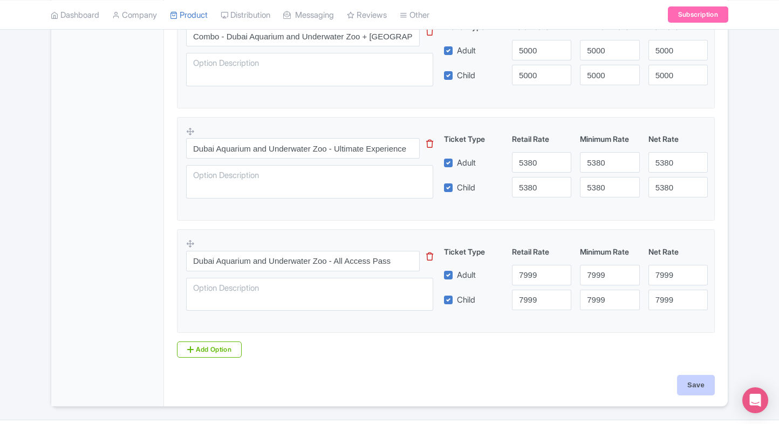
type input "Saving..."
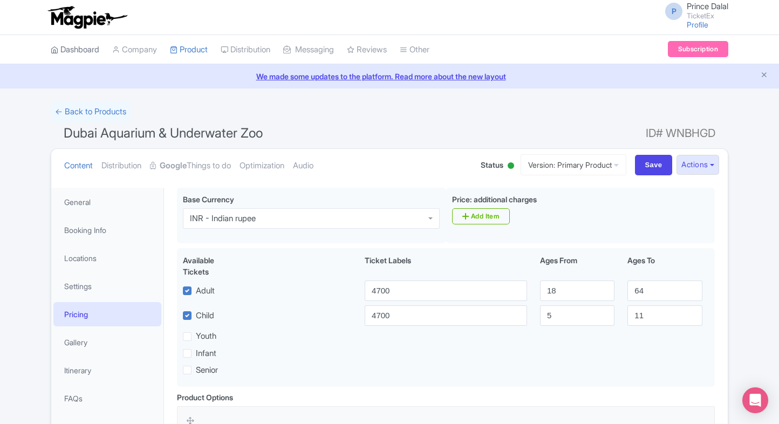
click at [83, 49] on link "Dashboard" at bounding box center [75, 50] width 49 height 30
